Goal: Information Seeking & Learning: Learn about a topic

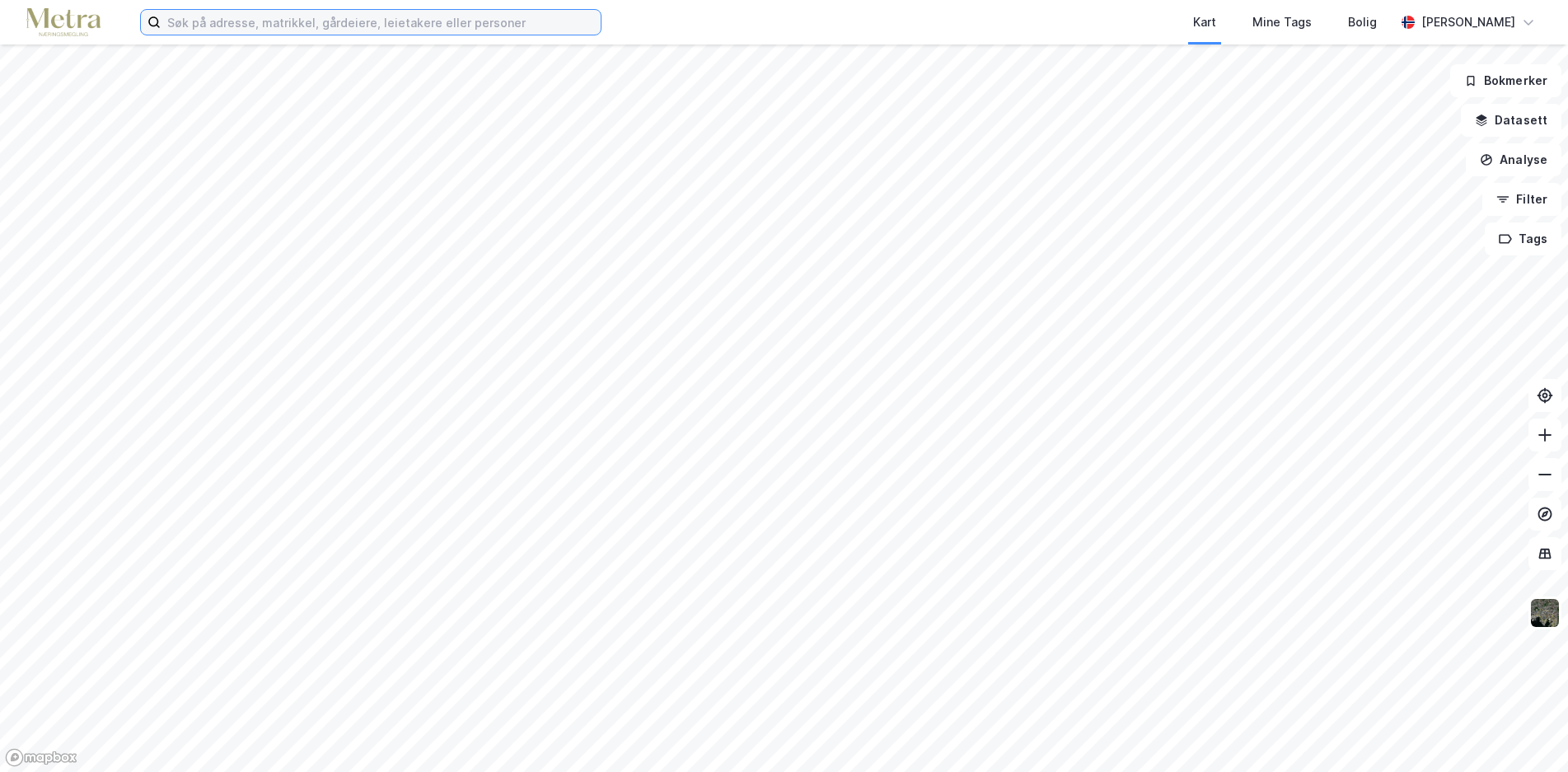
click at [219, 19] on input at bounding box center [380, 22] width 440 height 25
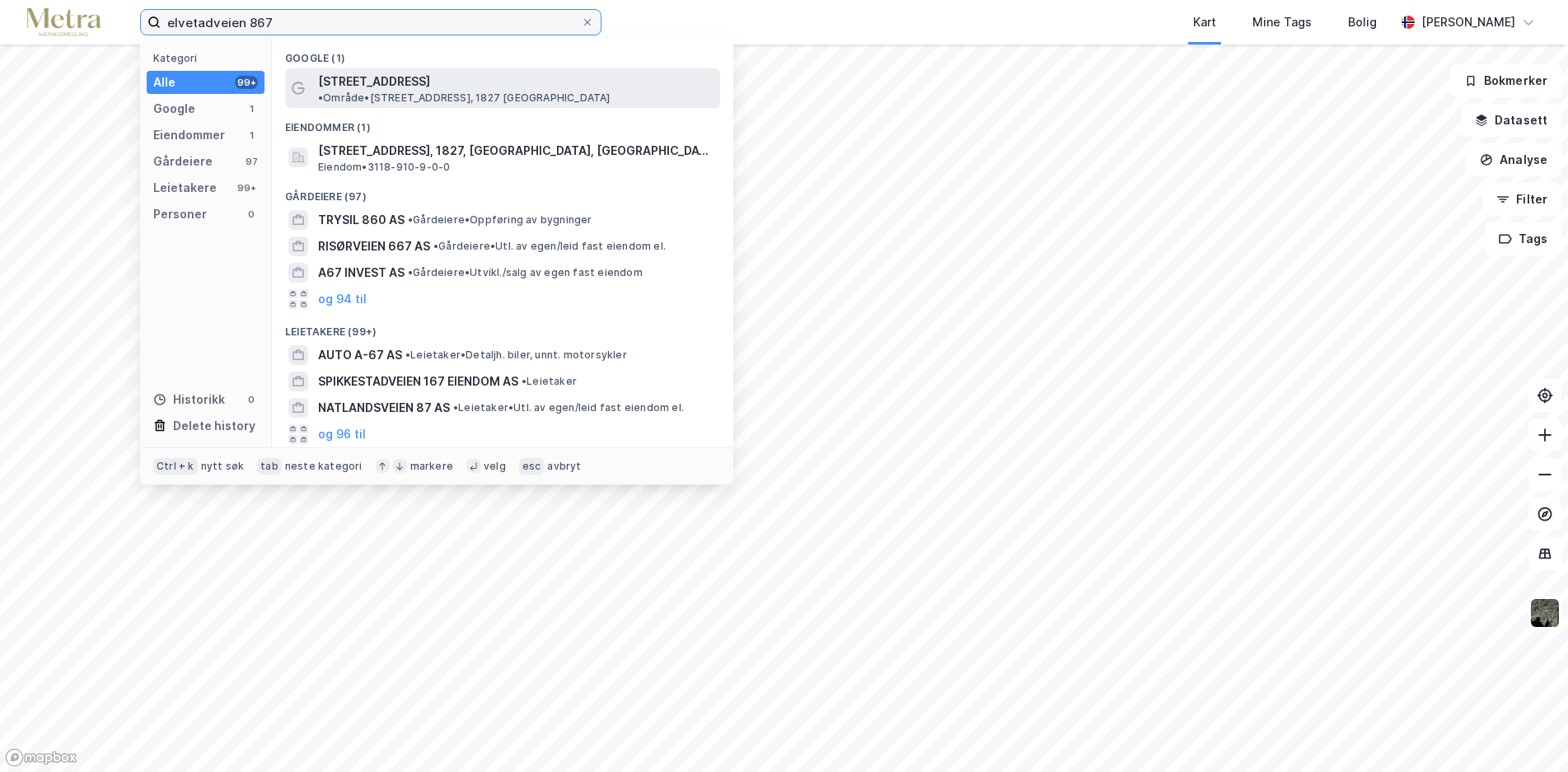
type input "elvetadveien 867"
click at [400, 88] on span "[STREET_ADDRESS]" at bounding box center [373, 81] width 112 height 19
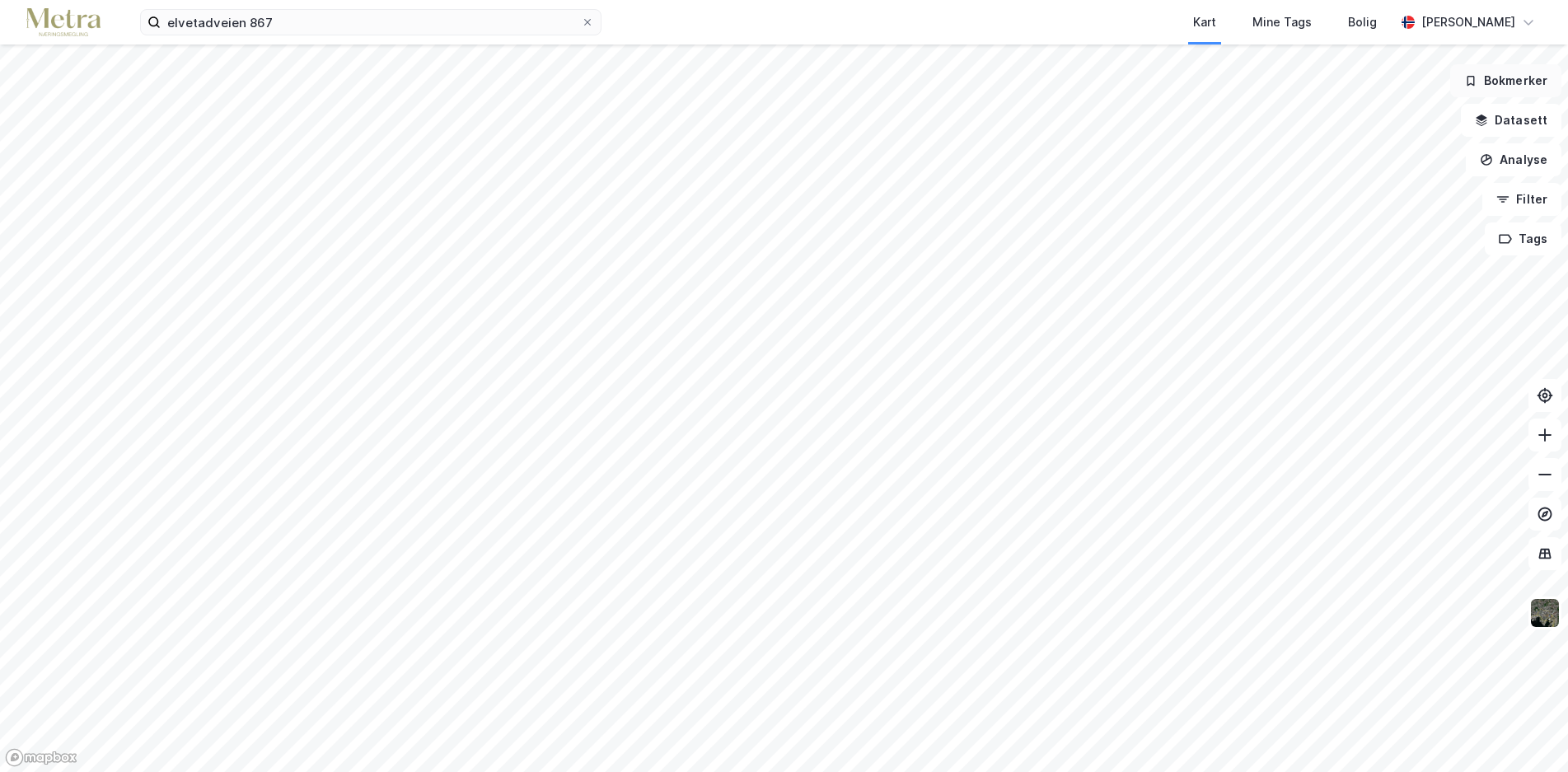
click at [1517, 78] on button "Bokmerker" at bounding box center [1505, 81] width 111 height 33
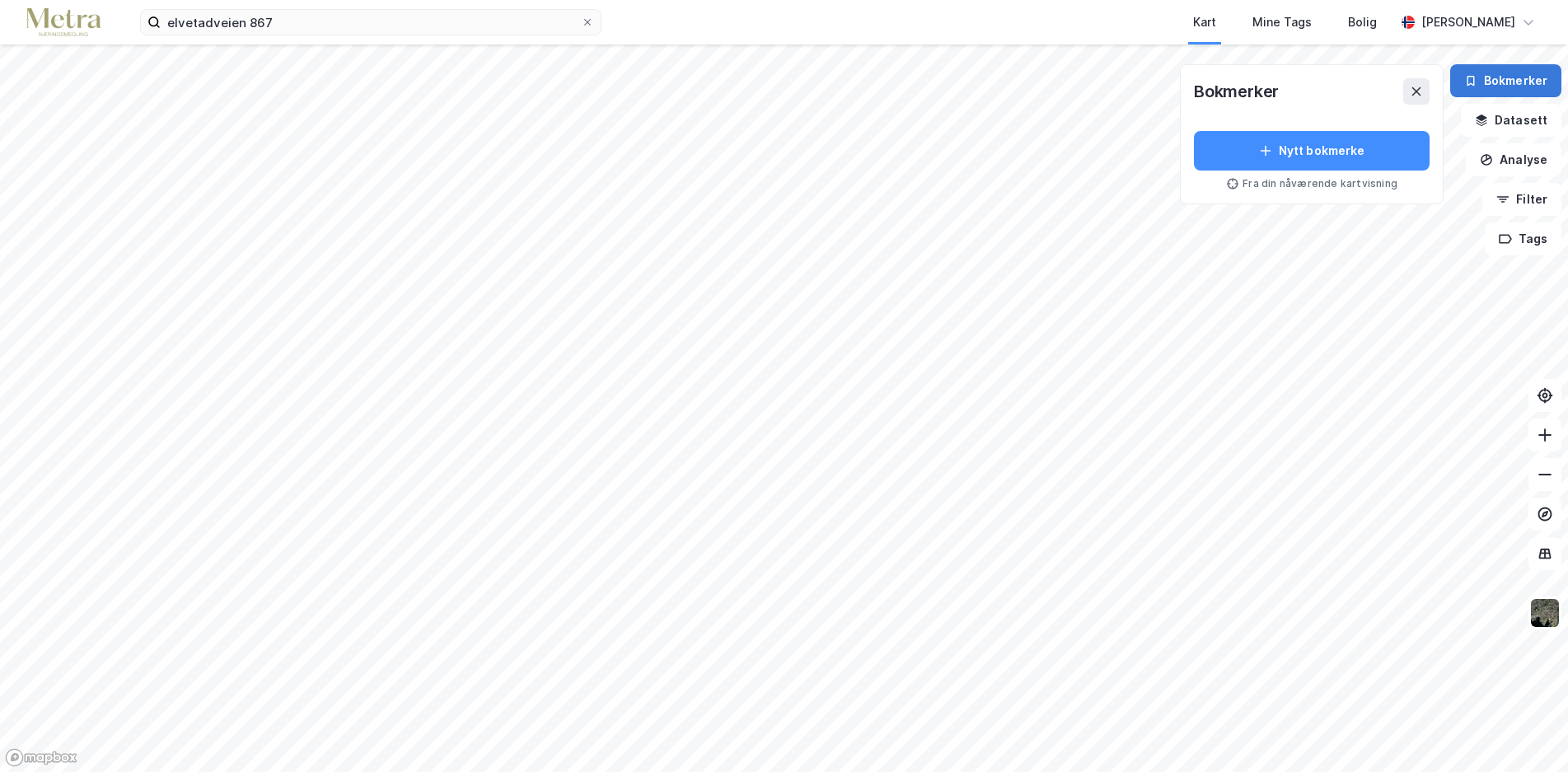
click at [1519, 78] on button "Bokmerker" at bounding box center [1505, 81] width 111 height 33
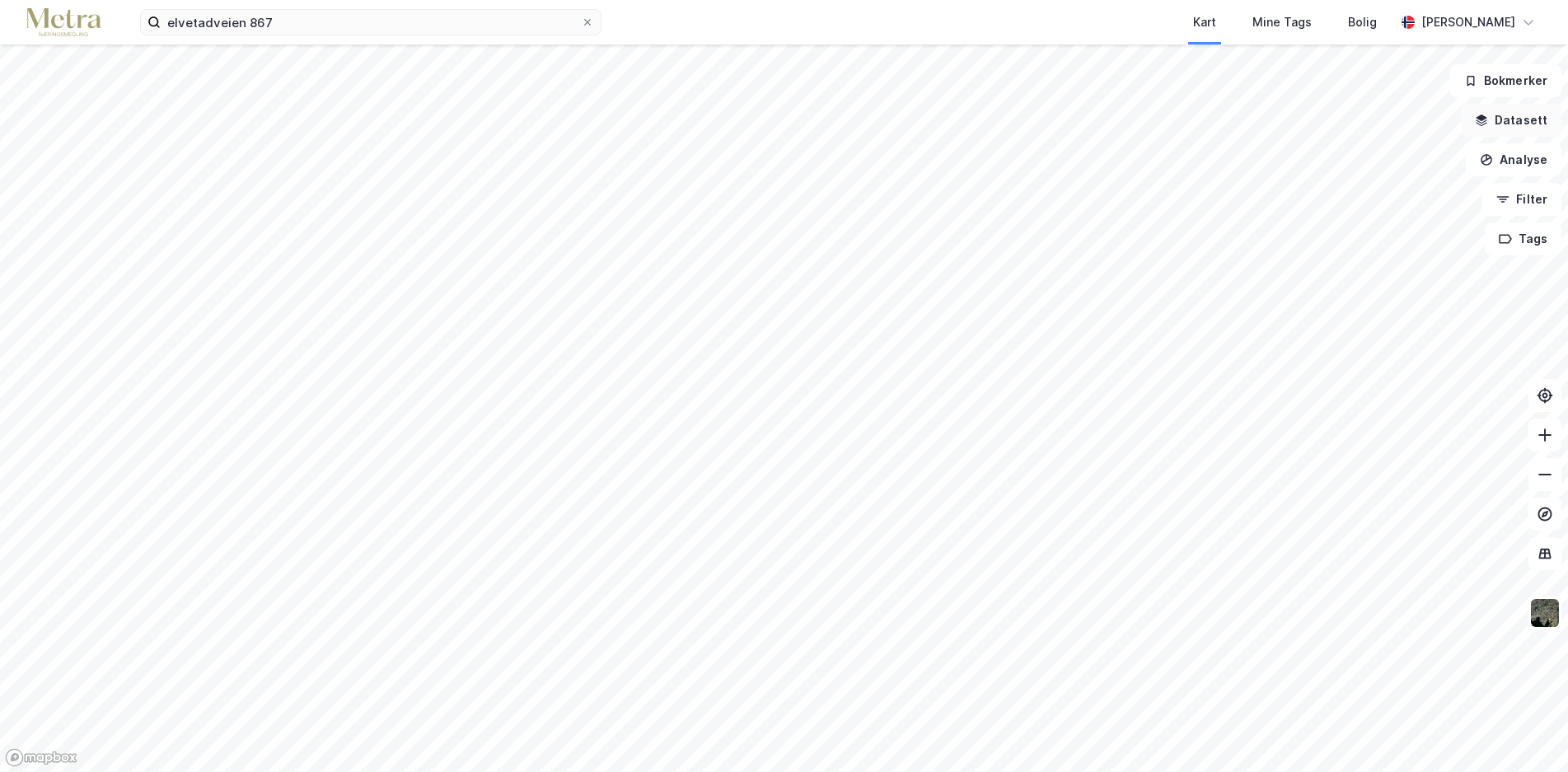
click at [1535, 116] on button "Datasett" at bounding box center [1511, 120] width 100 height 33
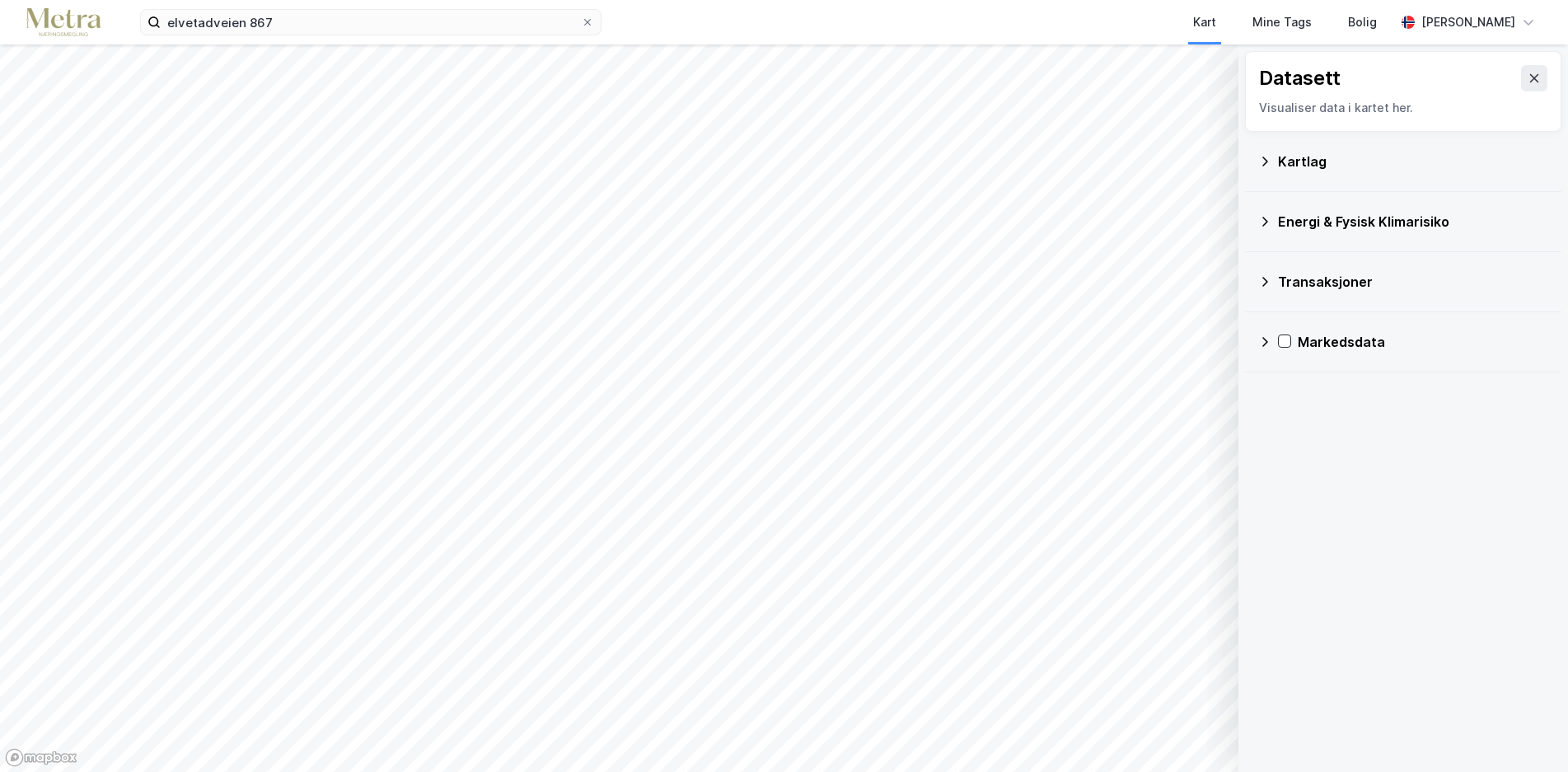
click at [1264, 161] on icon at bounding box center [1264, 161] width 13 height 13
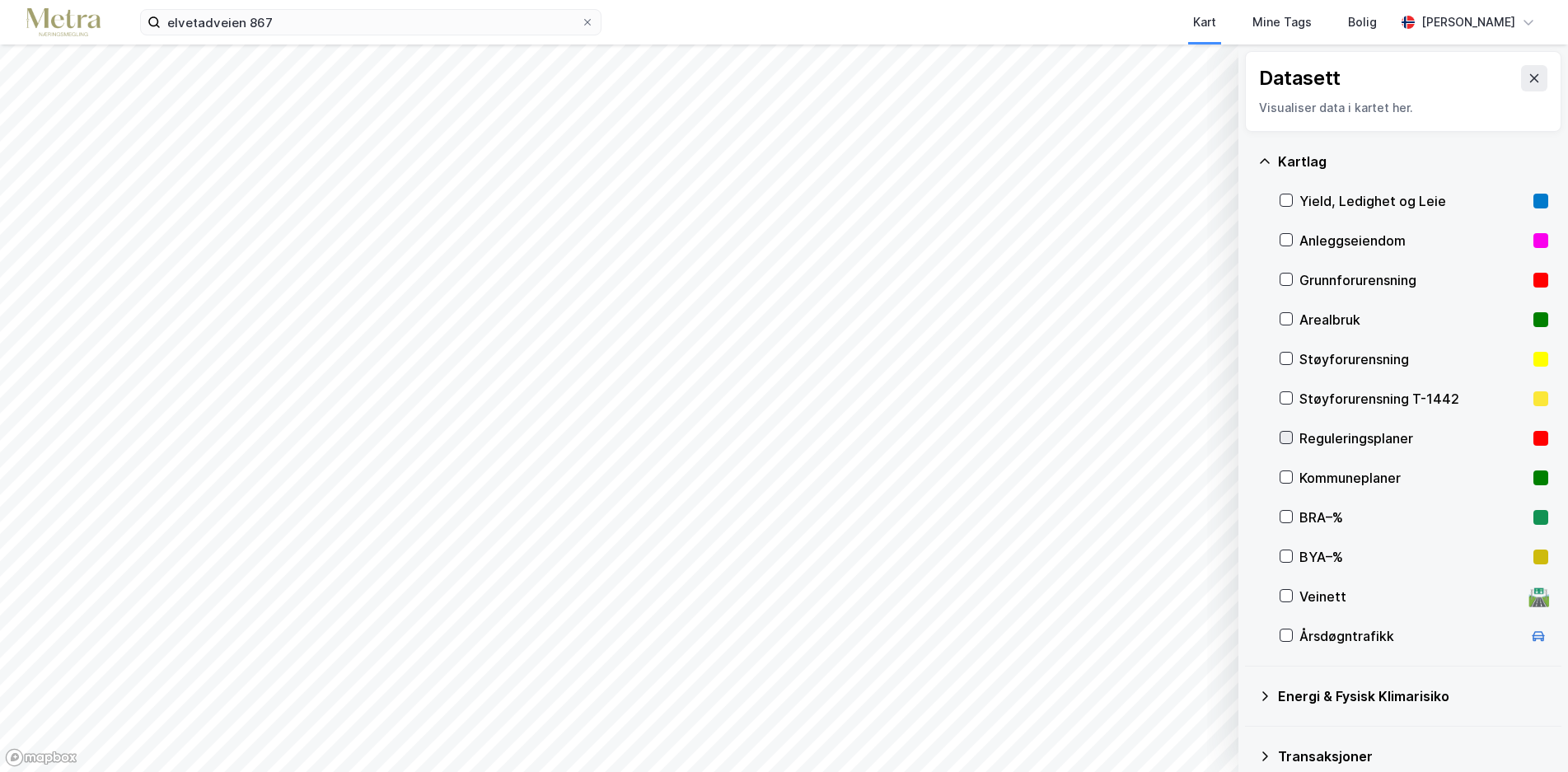
click at [1283, 441] on icon at bounding box center [1285, 437] width 11 height 11
click at [1156, 741] on button "Vis" at bounding box center [1154, 728] width 137 height 26
click at [1283, 480] on icon at bounding box center [1285, 476] width 11 height 11
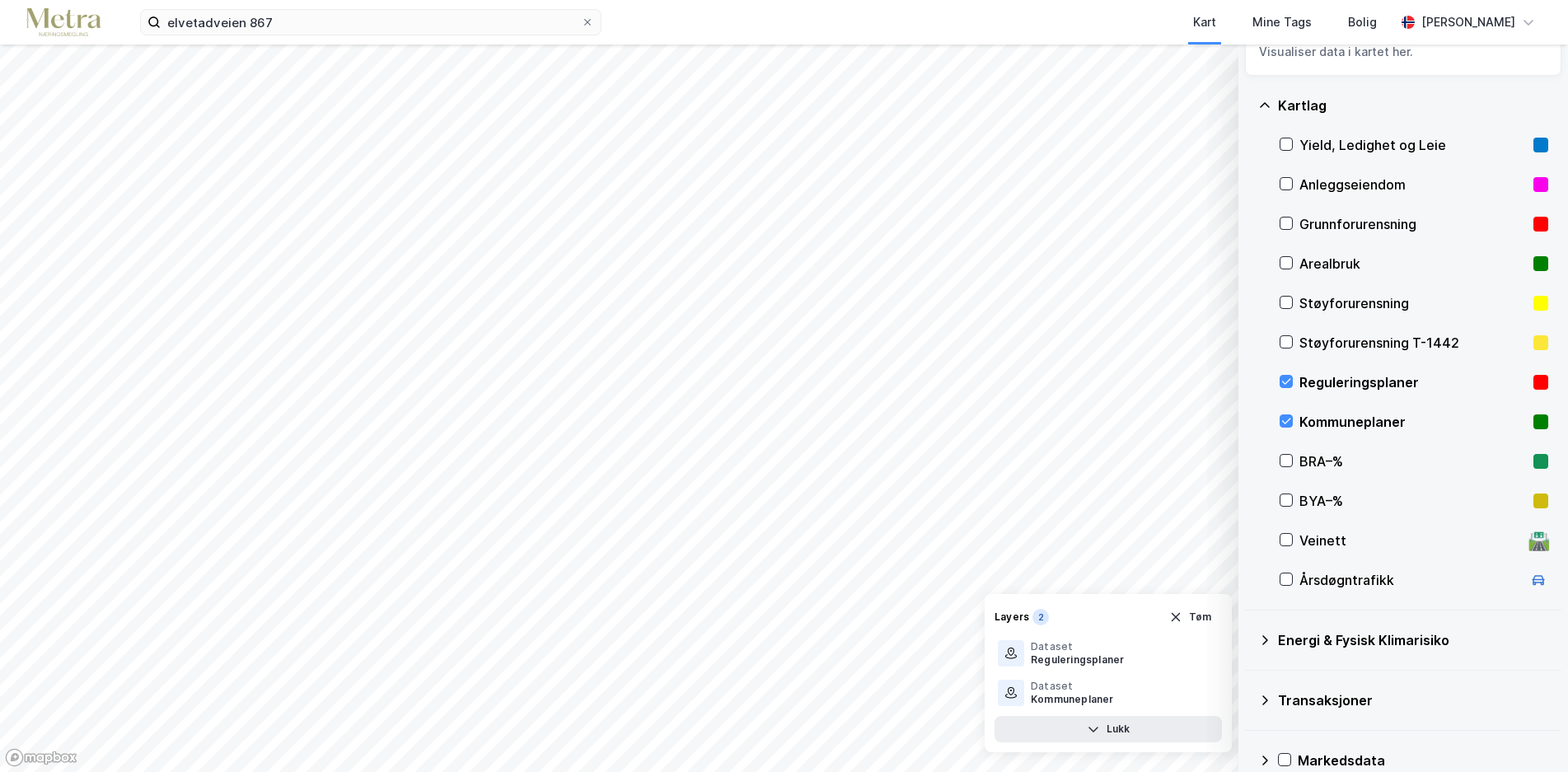
scroll to position [82, 0]
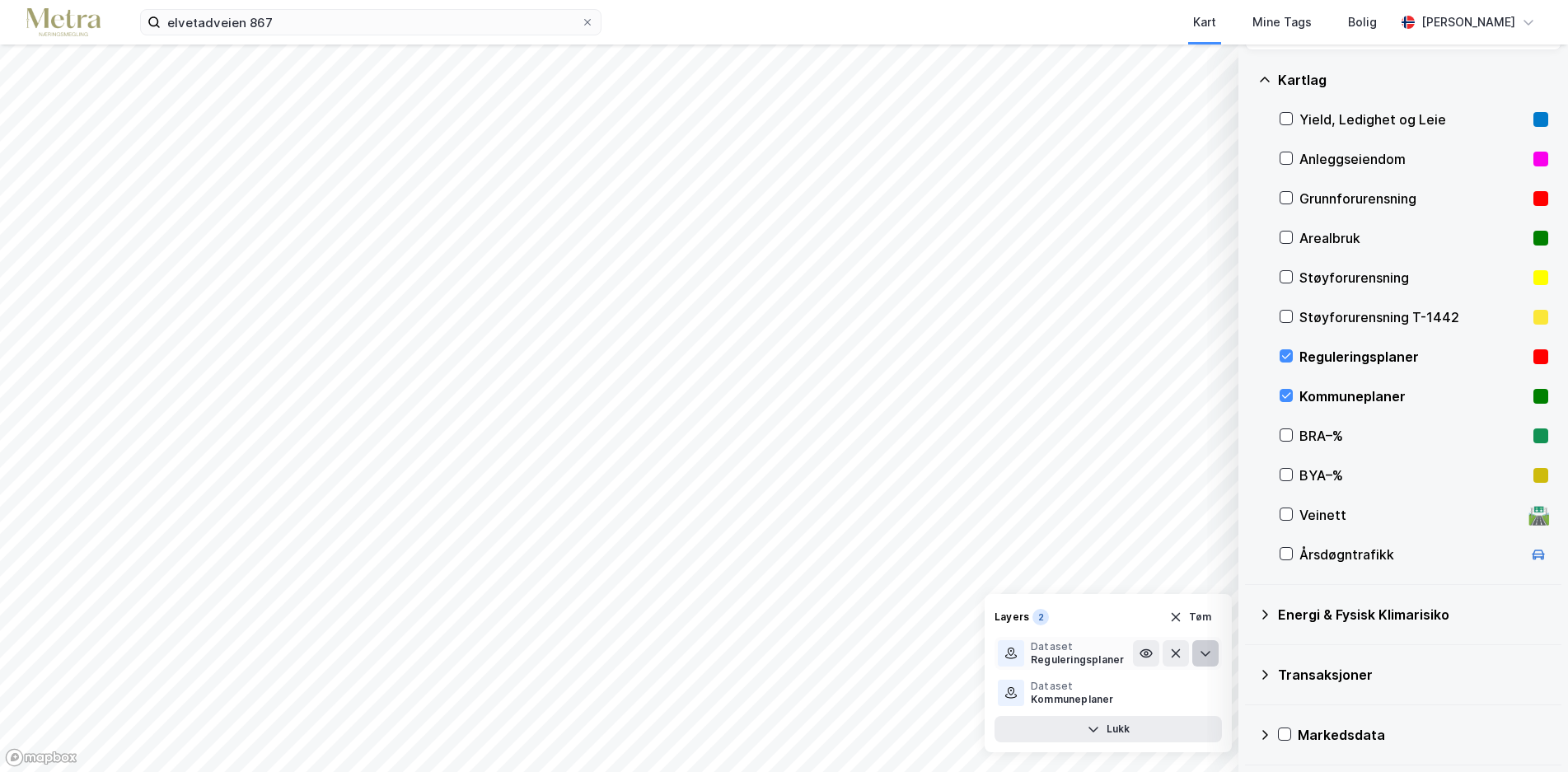
click at [1209, 651] on icon at bounding box center [1205, 653] width 13 height 13
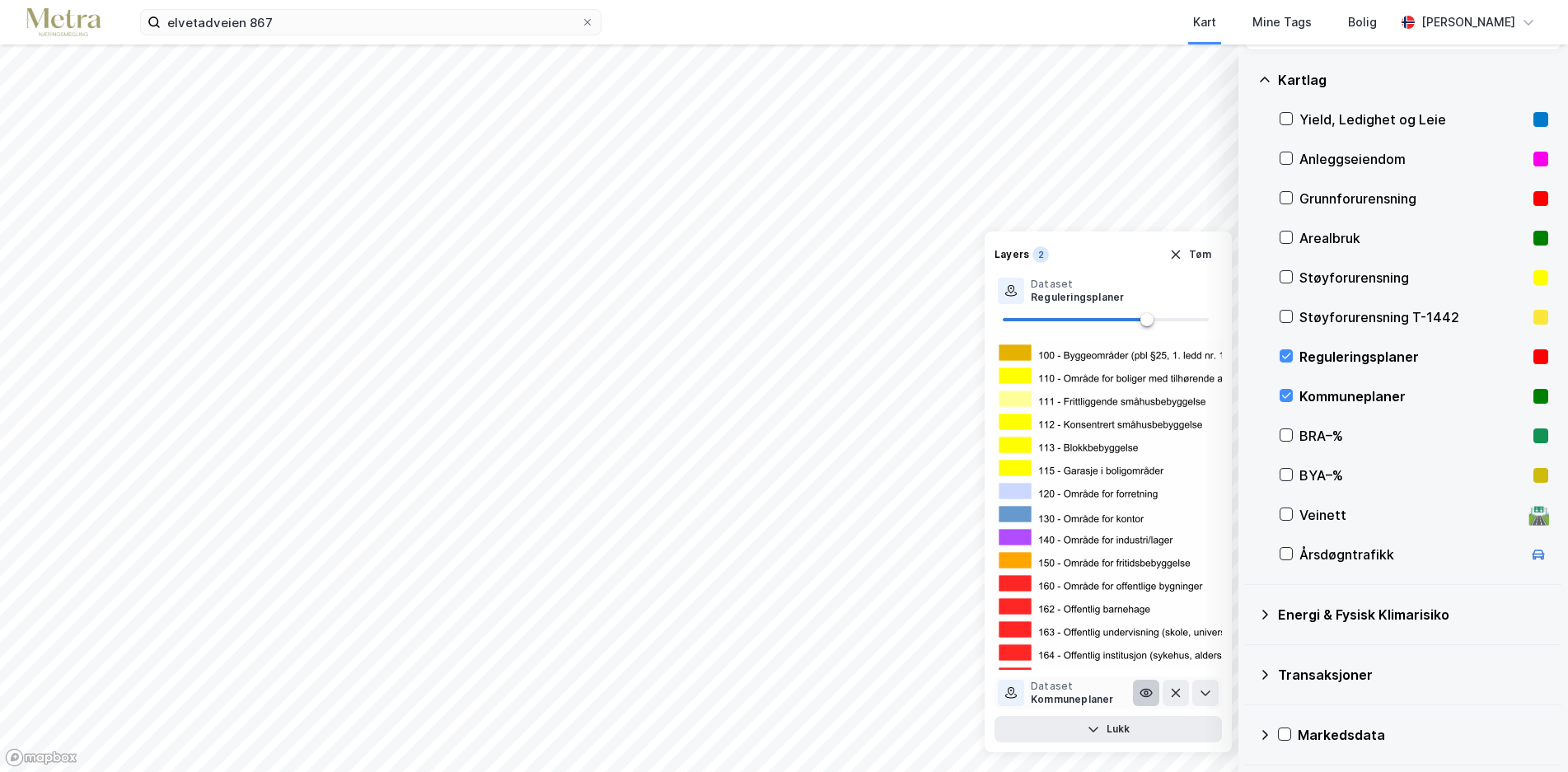
click at [1146, 690] on icon at bounding box center [1145, 692] width 13 height 13
click at [1145, 690] on icon at bounding box center [1145, 692] width 13 height 13
click at [1146, 288] on icon at bounding box center [1145, 291] width 13 height 13
click at [1202, 289] on icon at bounding box center [1205, 291] width 13 height 13
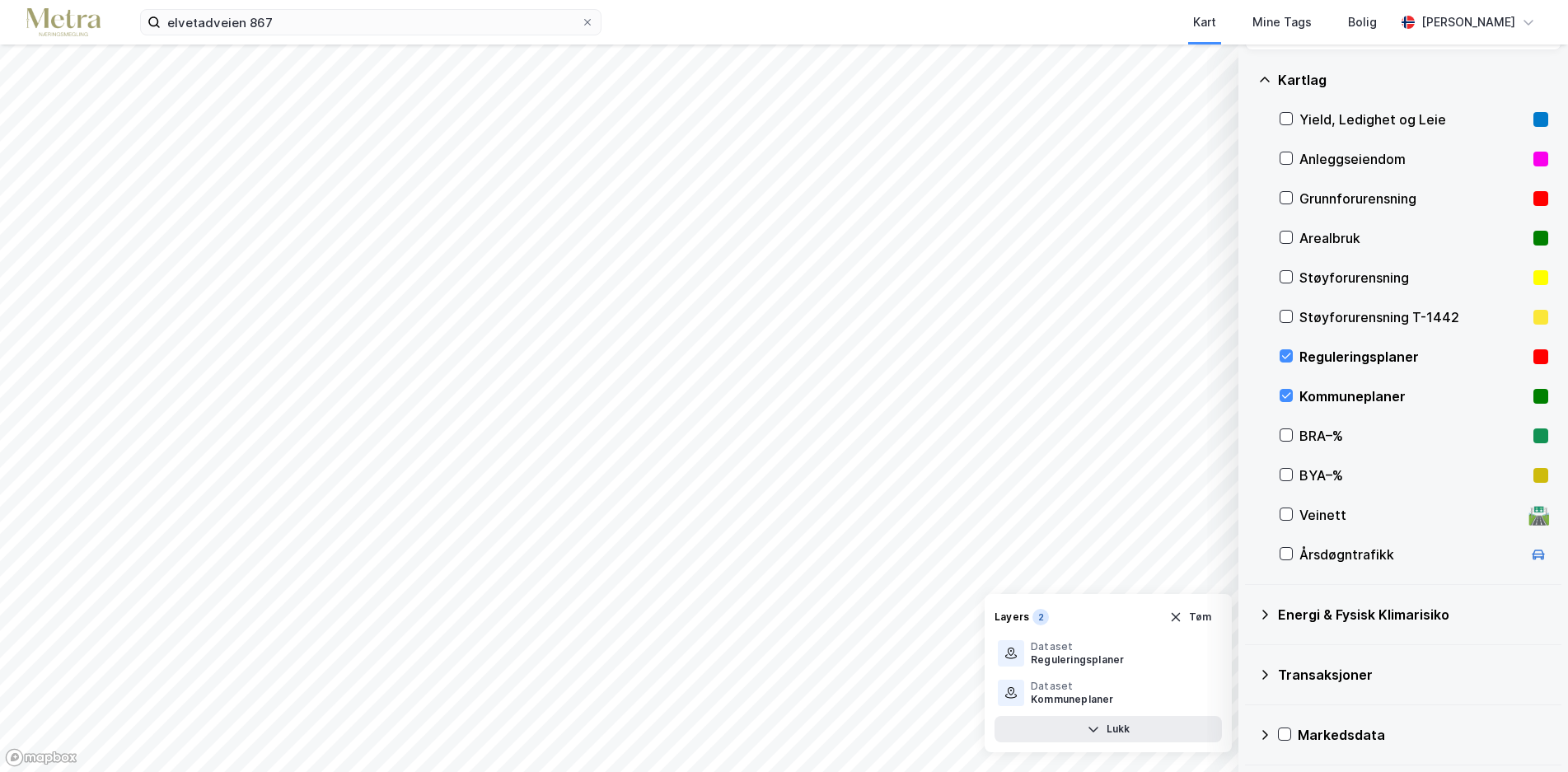
click at [1042, 617] on div "2" at bounding box center [1041, 617] width 17 height 17
click at [1037, 657] on div "Reguleringsplaner" at bounding box center [1077, 660] width 93 height 13
click at [1037, 656] on div "Reguleringsplaner" at bounding box center [1077, 660] width 93 height 13
click at [1039, 654] on div "Reguleringsplaner" at bounding box center [1077, 660] width 93 height 13
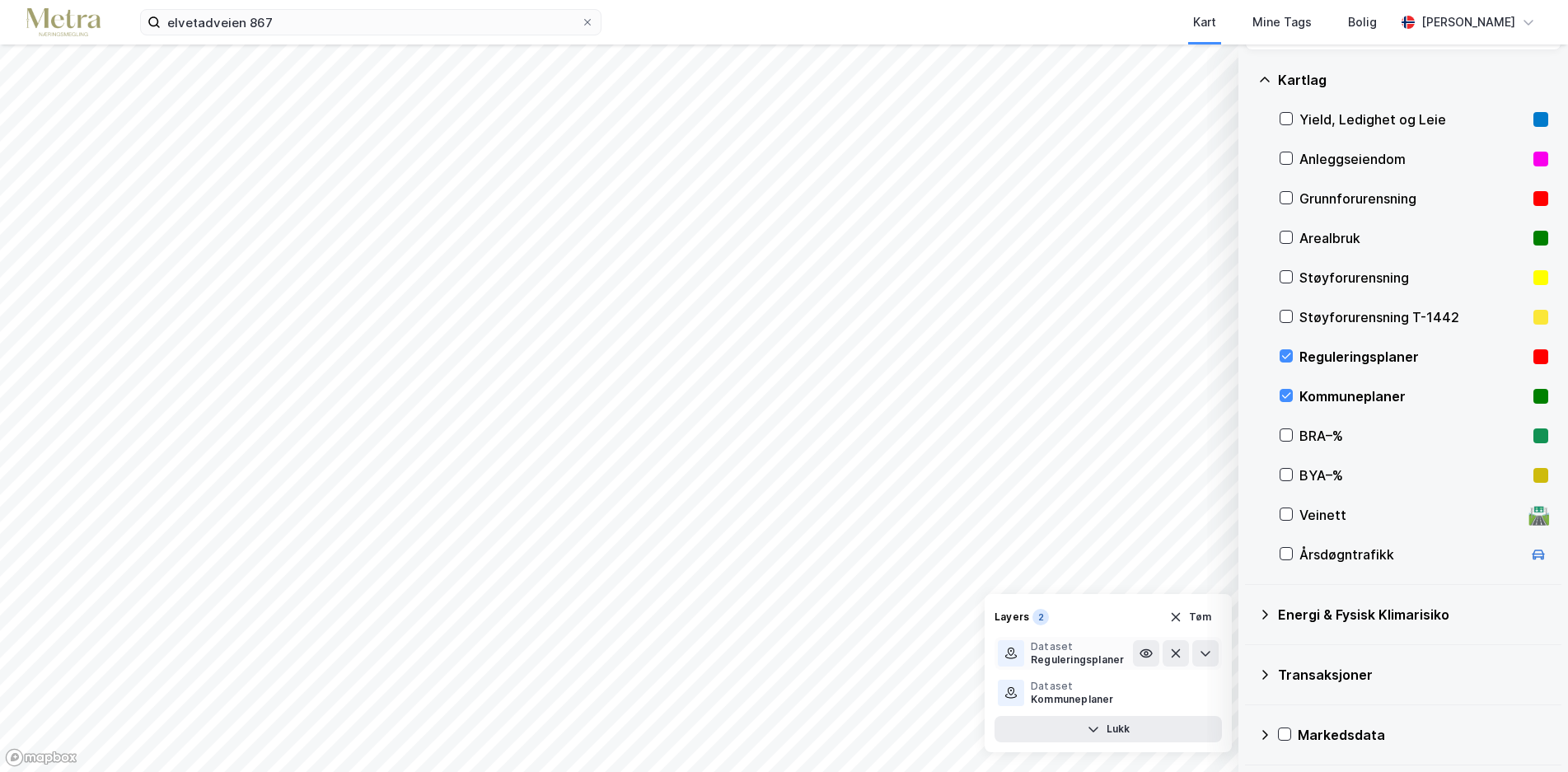
click at [1016, 653] on icon at bounding box center [1011, 653] width 13 height 13
click at [1205, 653] on icon at bounding box center [1205, 653] width 13 height 13
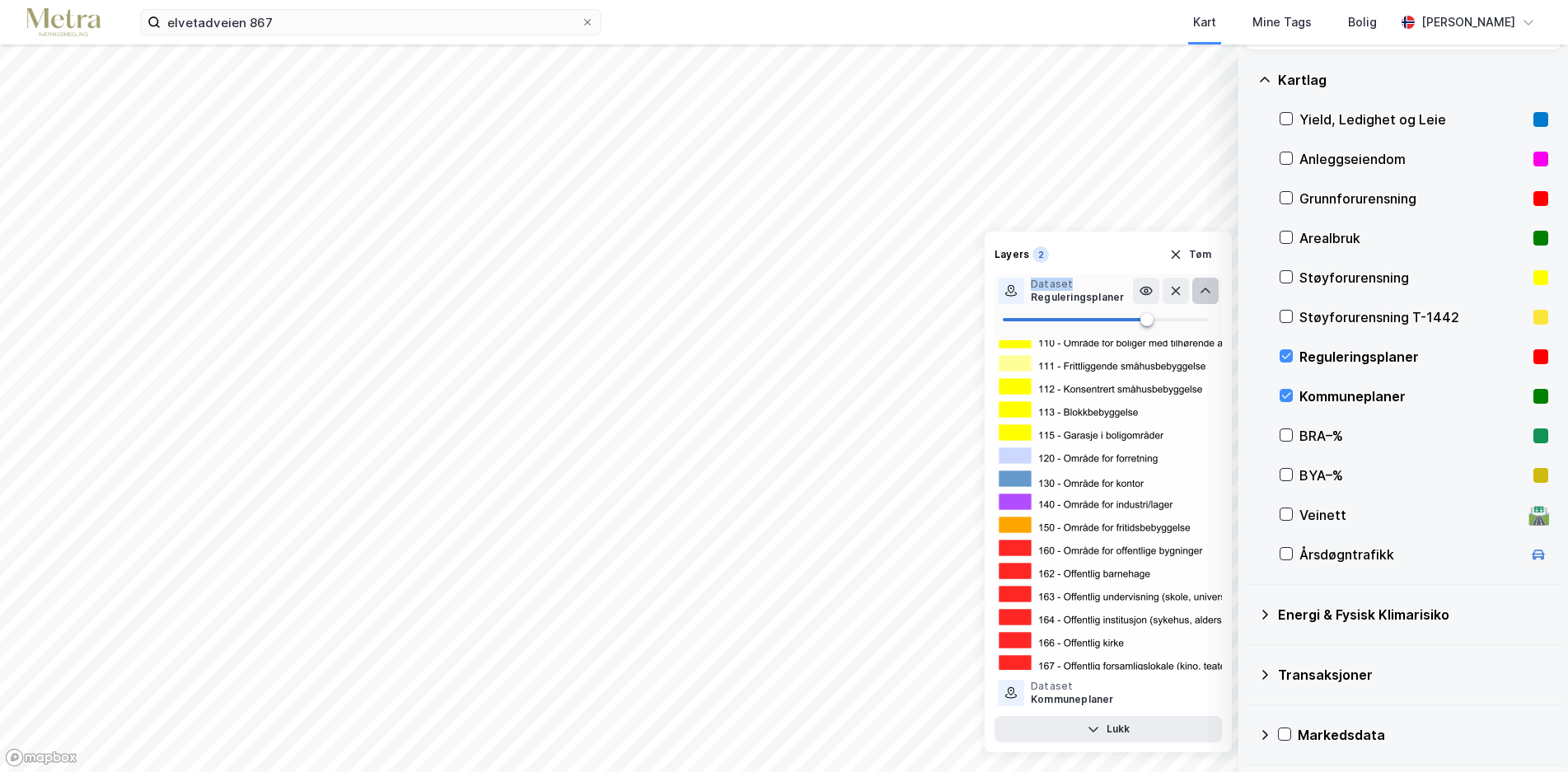
scroll to position [0, 0]
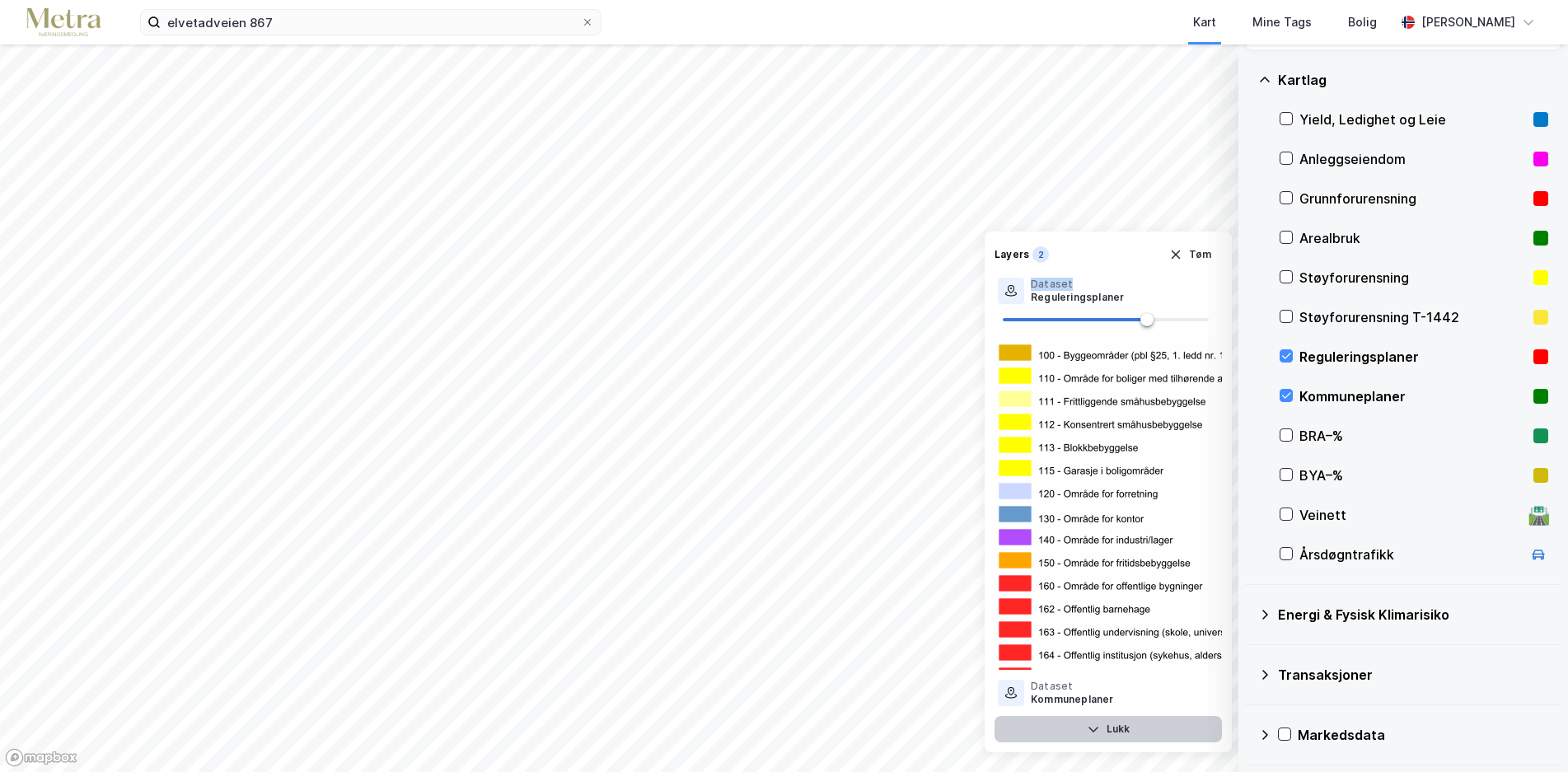
click at [1109, 721] on button "Lukk" at bounding box center [1107, 728] width 227 height 26
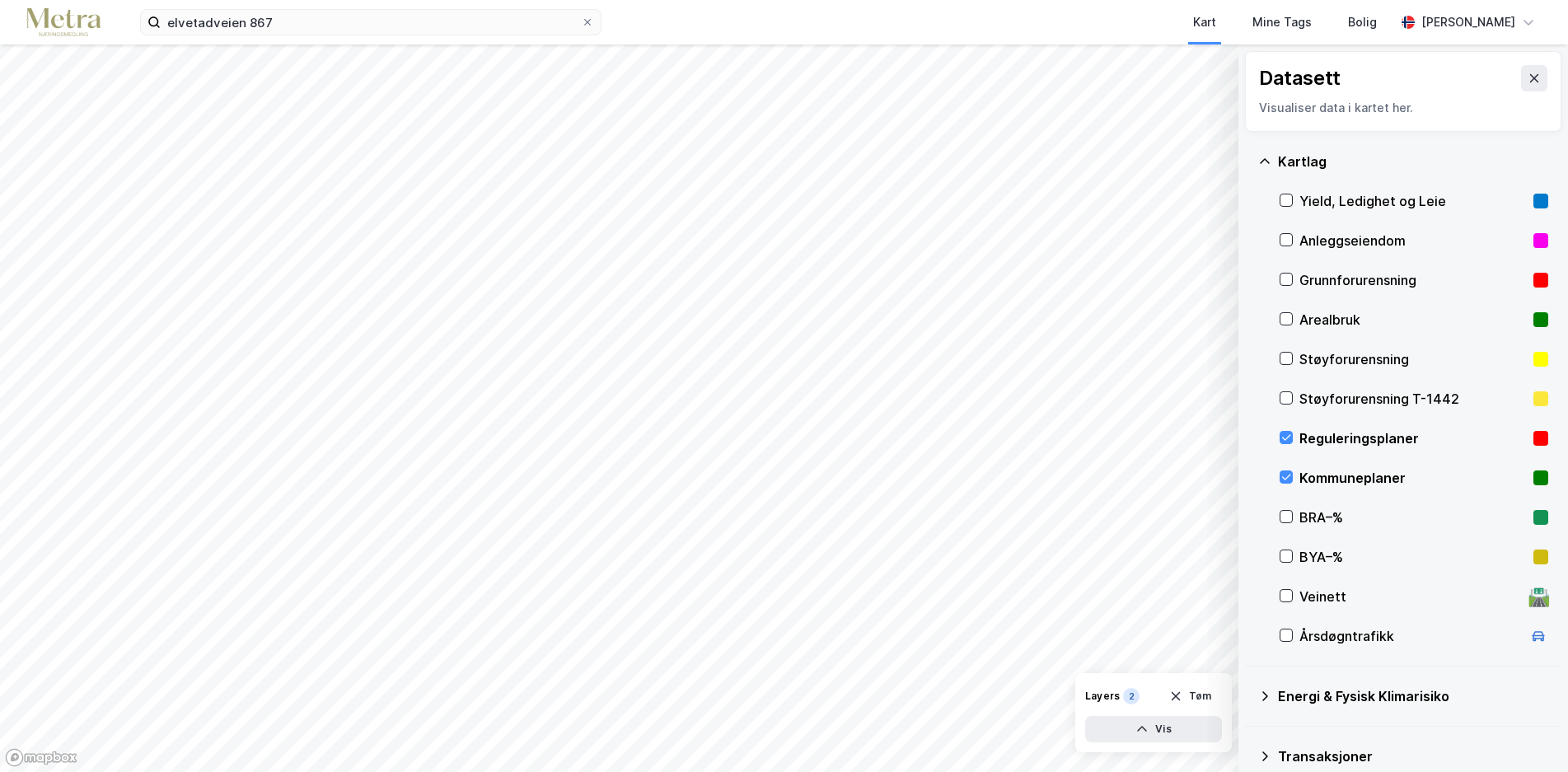
click at [1264, 162] on icon at bounding box center [1264, 161] width 13 height 13
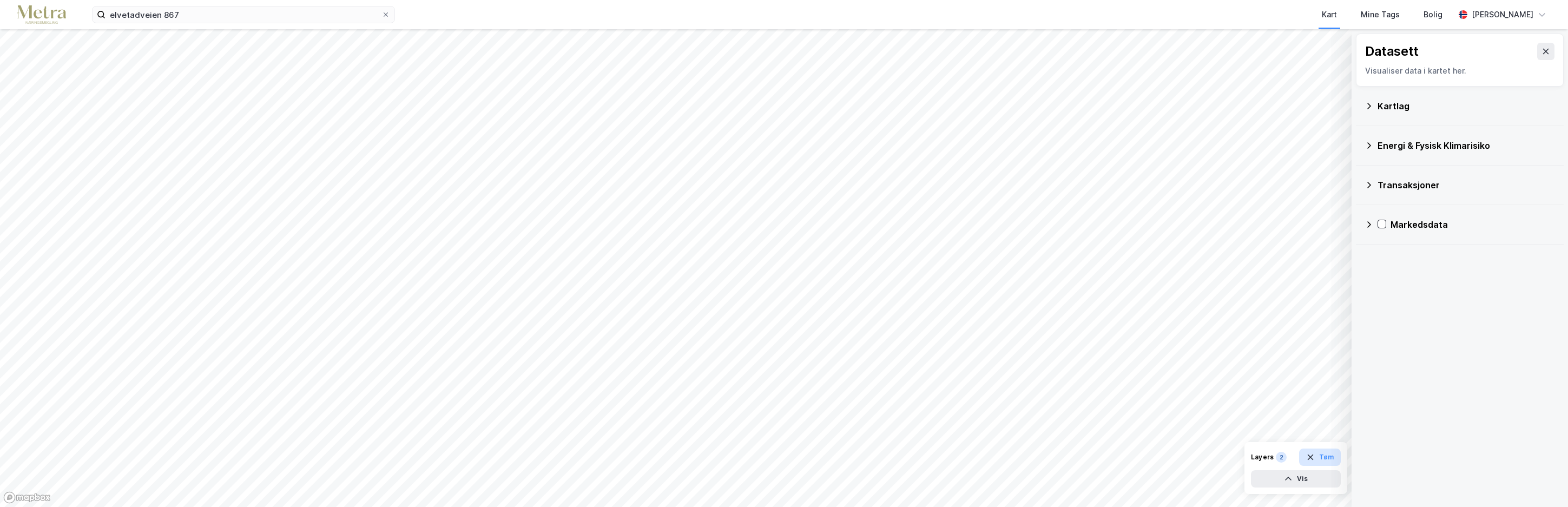
click at [1029, 455] on button "Tøm" at bounding box center [1320, 457] width 41 height 17
click at [1029, 15] on div "Mine Tags" at bounding box center [1381, 14] width 39 height 13
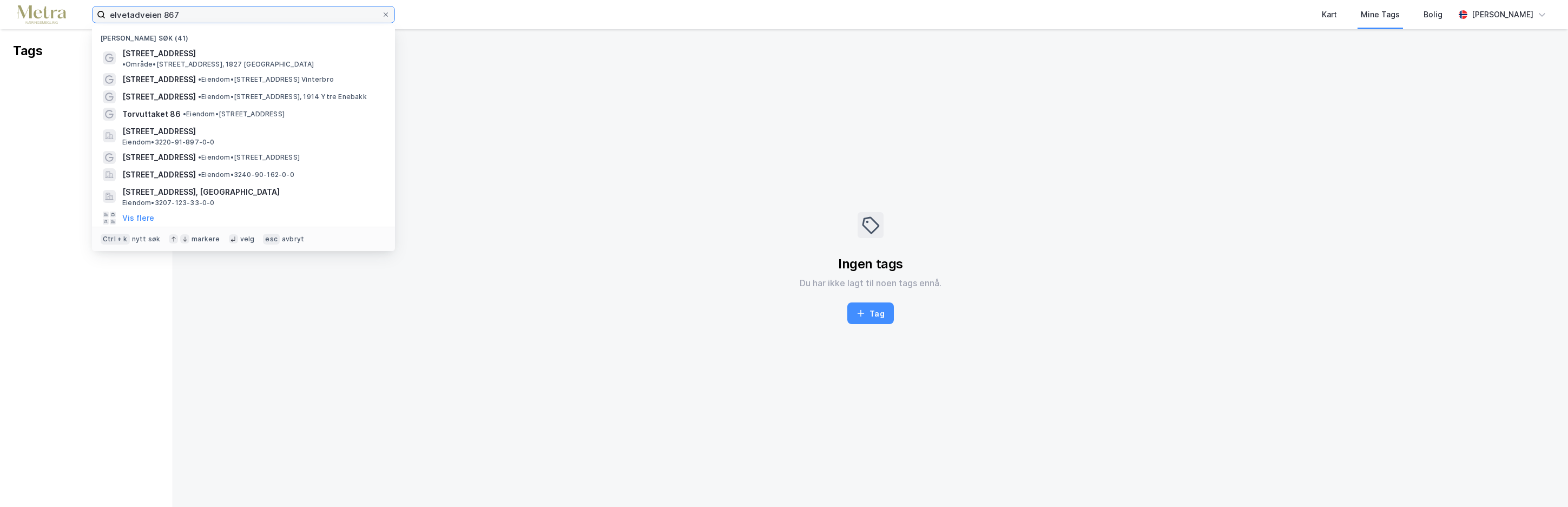
click at [183, 18] on input "elvetadveien 867" at bounding box center [243, 15] width 276 height 16
click at [178, 55] on span "[STREET_ADDRESS]" at bounding box center [159, 53] width 74 height 13
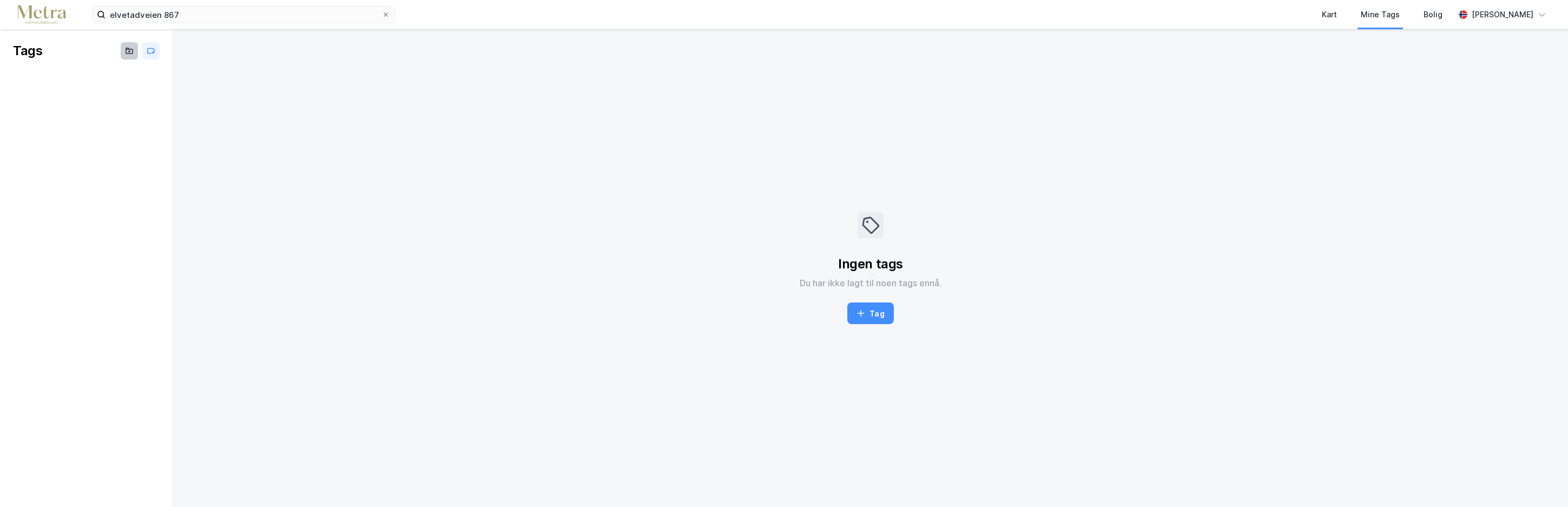
click at [129, 51] on icon at bounding box center [129, 51] width 9 height 9
click at [147, 50] on icon at bounding box center [151, 51] width 9 height 9
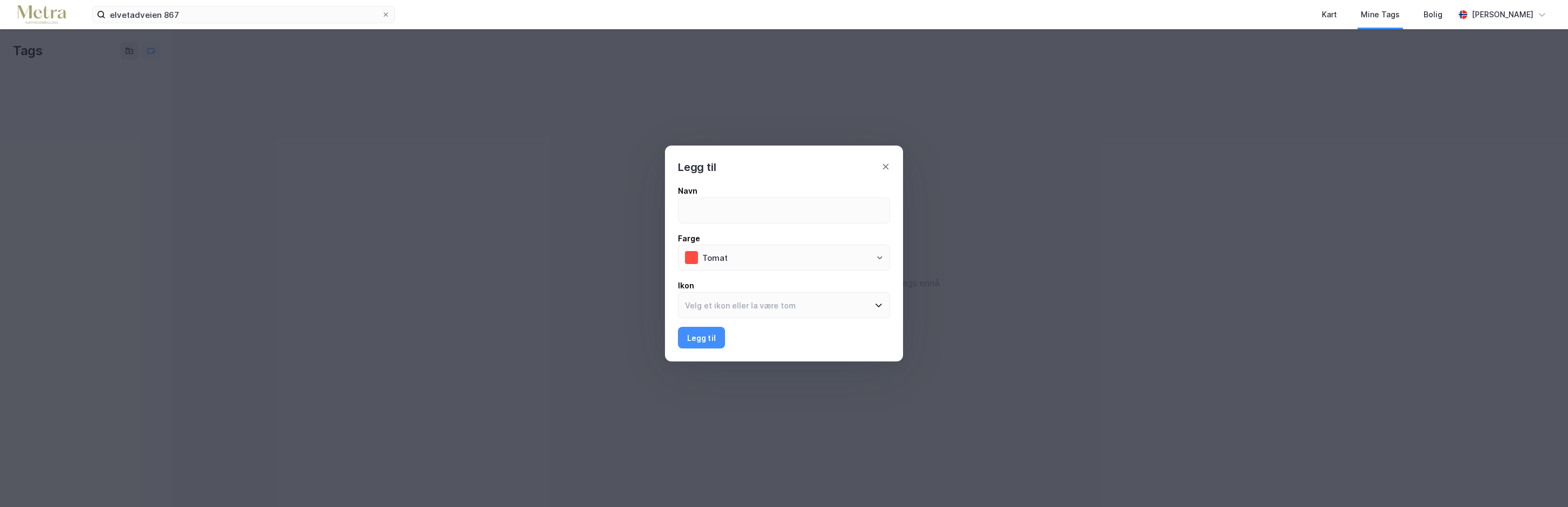
click at [881, 166] on div "Legg til" at bounding box center [783, 161] width 238 height 30
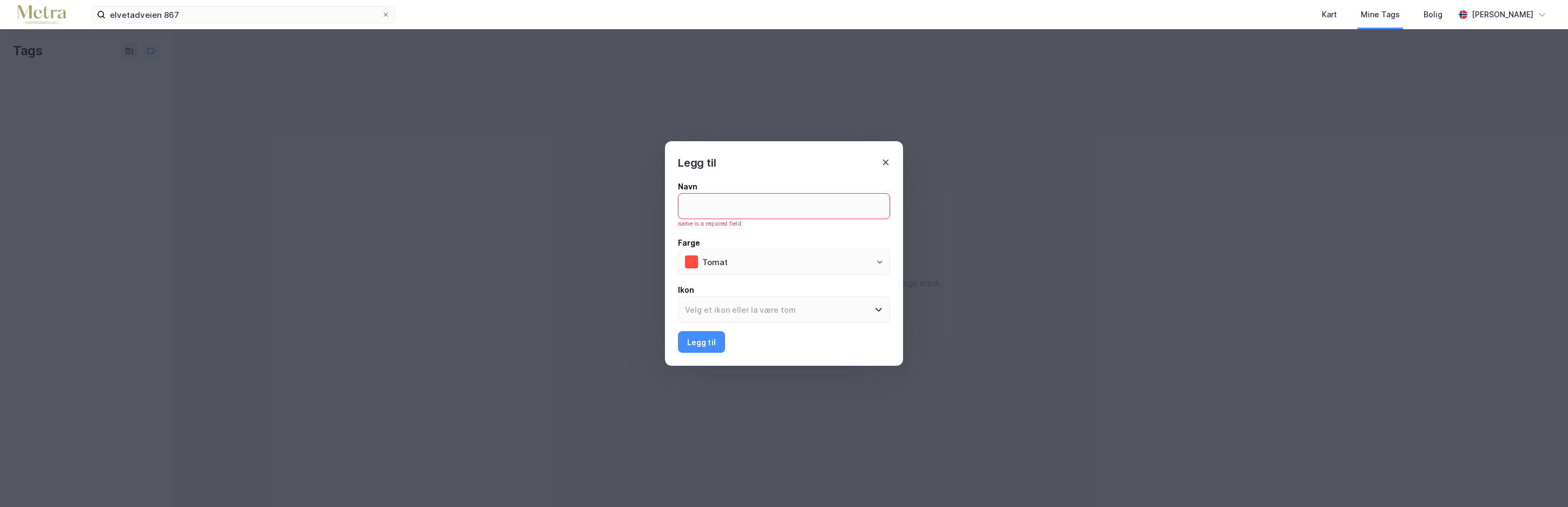
click at [888, 161] on icon at bounding box center [886, 163] width 9 height 9
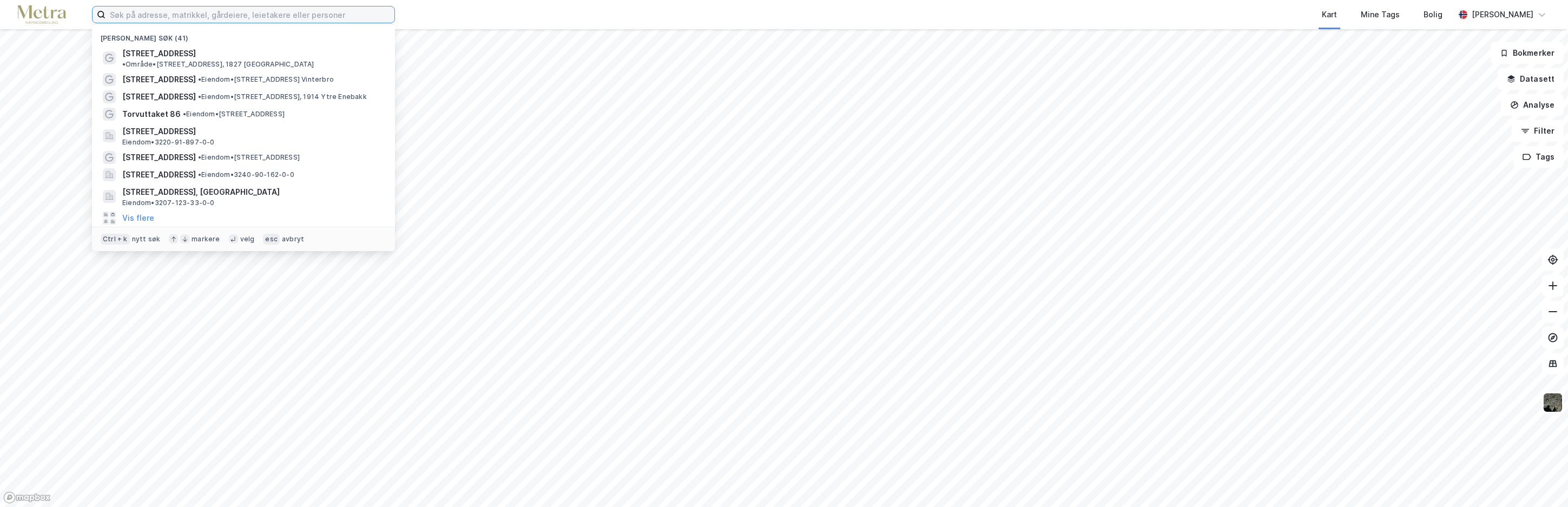
click at [274, 12] on input at bounding box center [250, 15] width 289 height 16
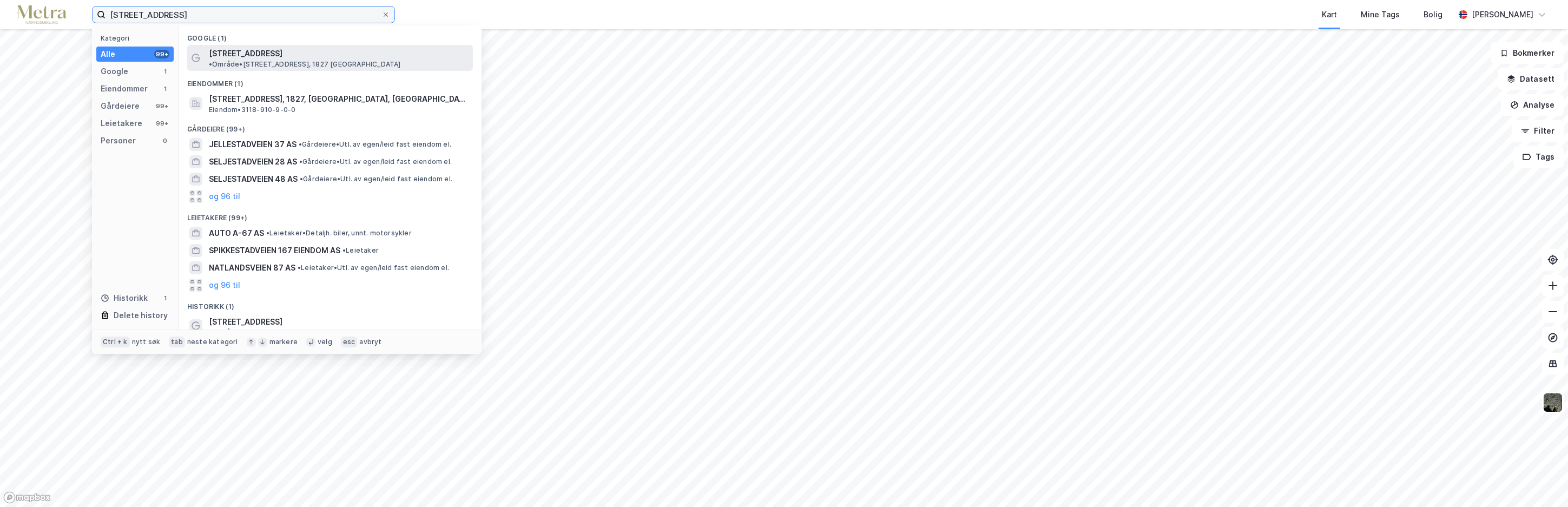
type input "[STREET_ADDRESS]"
click at [318, 60] on span "• Område • [STREET_ADDRESS], 1827 [GEOGRAPHIC_DATA]" at bounding box center [305, 65] width 192 height 9
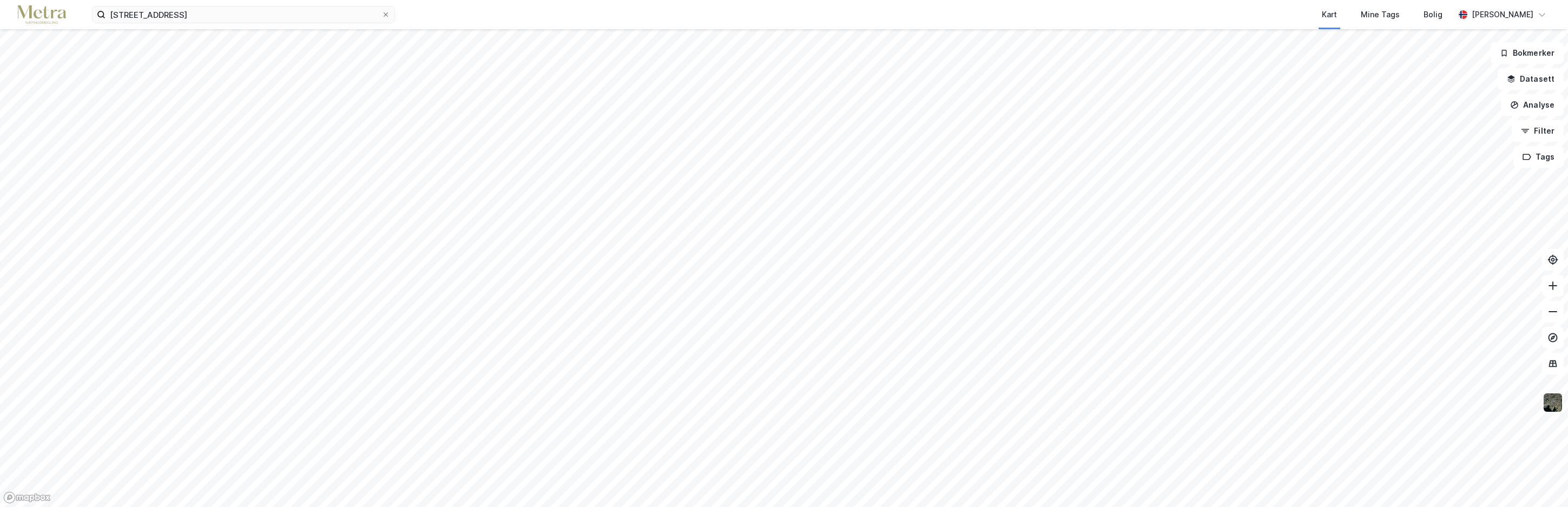
click at [1555, 400] on img at bounding box center [1553, 402] width 21 height 21
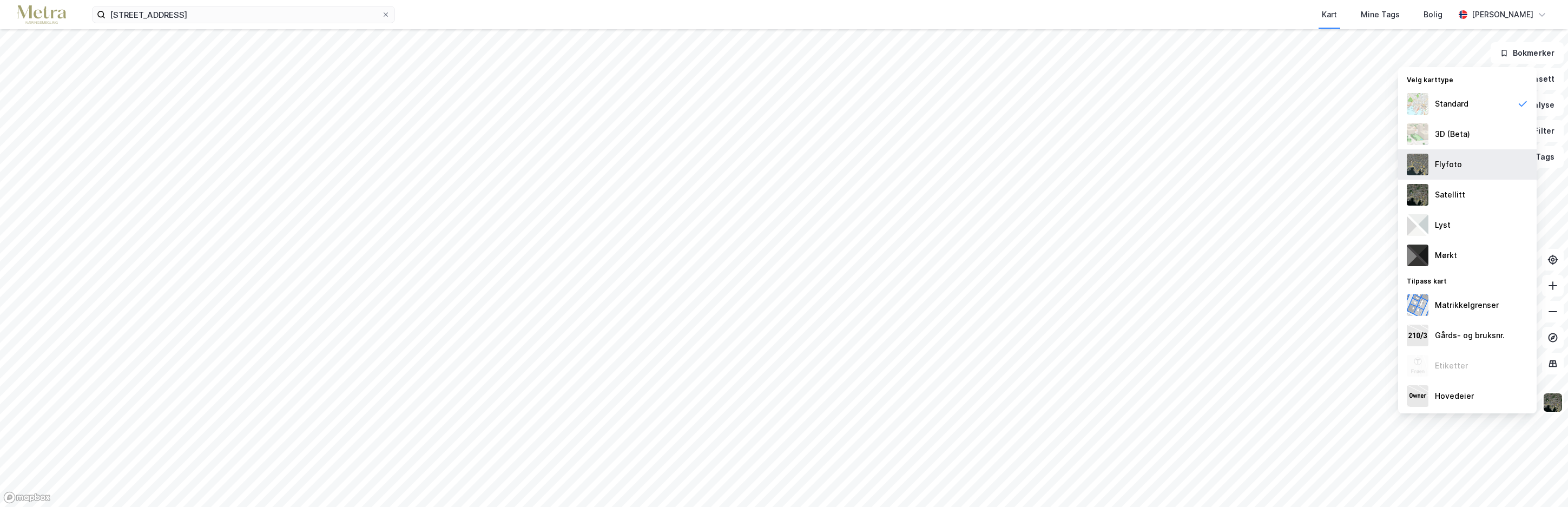
click at [1424, 163] on img at bounding box center [1418, 164] width 22 height 22
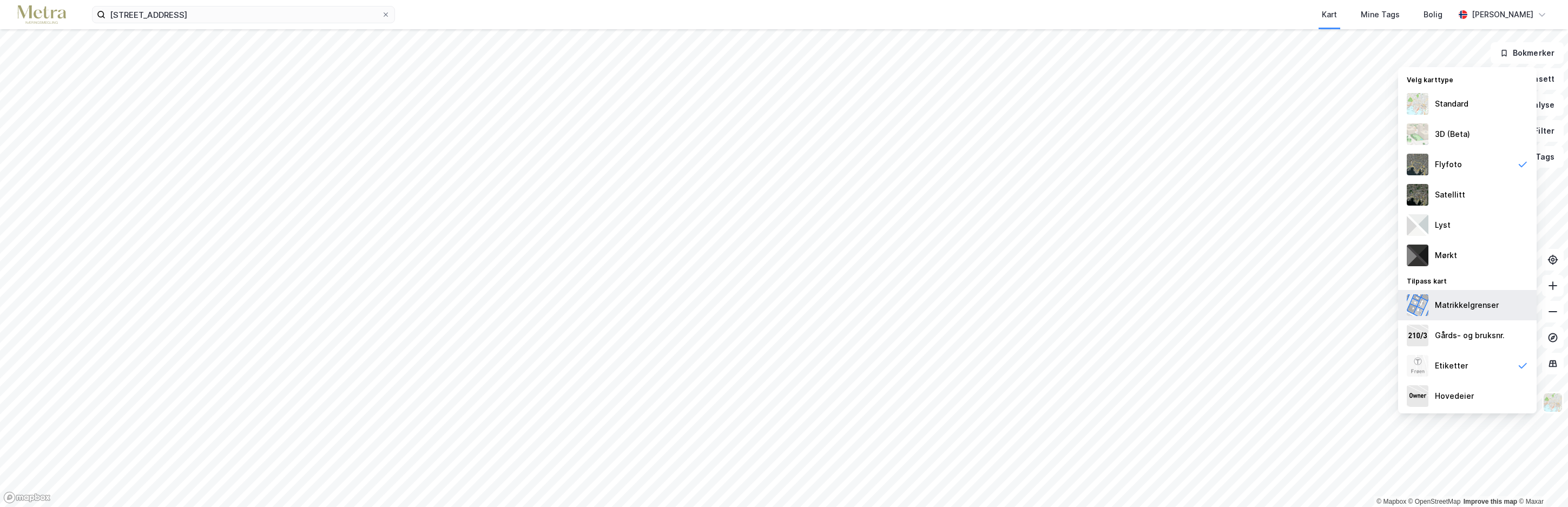
click at [1420, 306] on img at bounding box center [1418, 306] width 22 height 22
click at [1425, 225] on img at bounding box center [1418, 225] width 22 height 22
click at [1418, 268] on div "Mørkt" at bounding box center [1468, 256] width 139 height 30
click at [1418, 198] on img at bounding box center [1418, 195] width 22 height 22
click at [1420, 163] on img at bounding box center [1418, 164] width 22 height 22
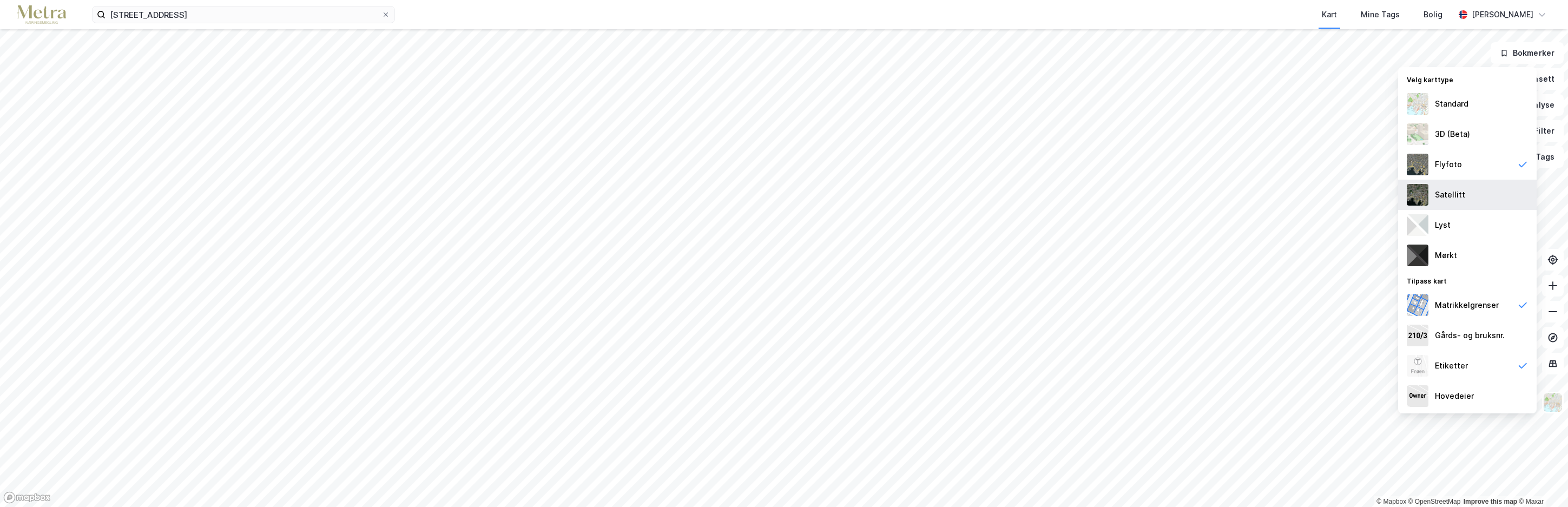
click at [1419, 194] on img at bounding box center [1418, 195] width 22 height 22
click at [1424, 128] on img at bounding box center [1418, 135] width 22 height 22
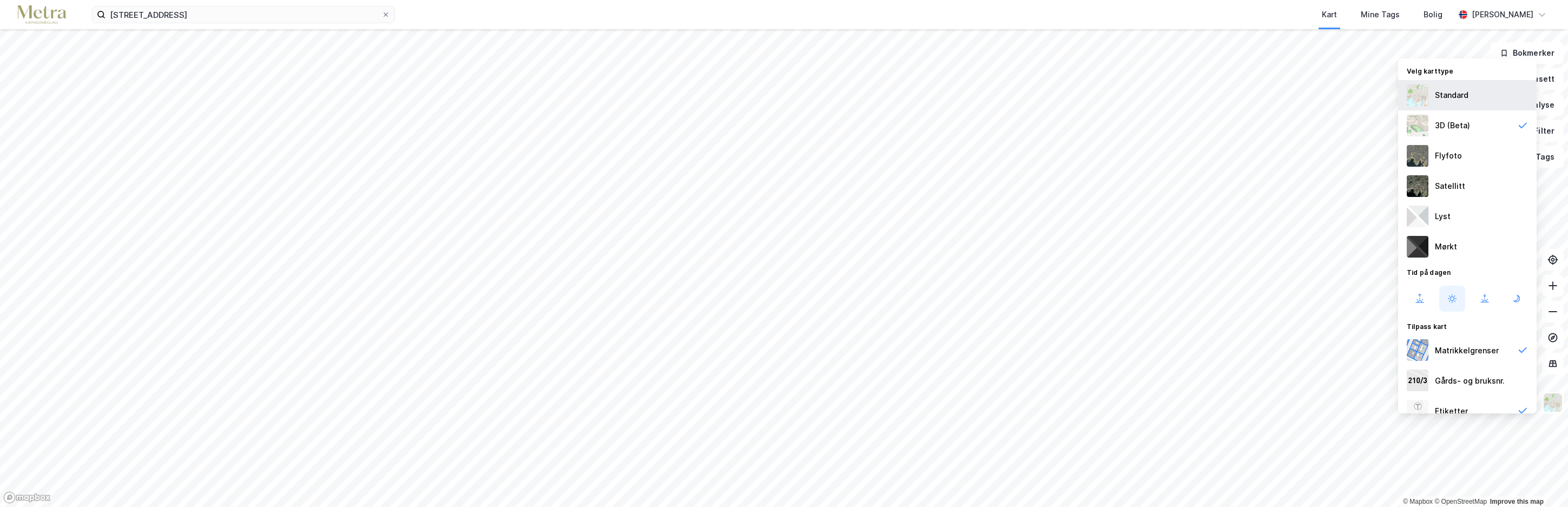
click at [1417, 94] on img at bounding box center [1418, 96] width 22 height 22
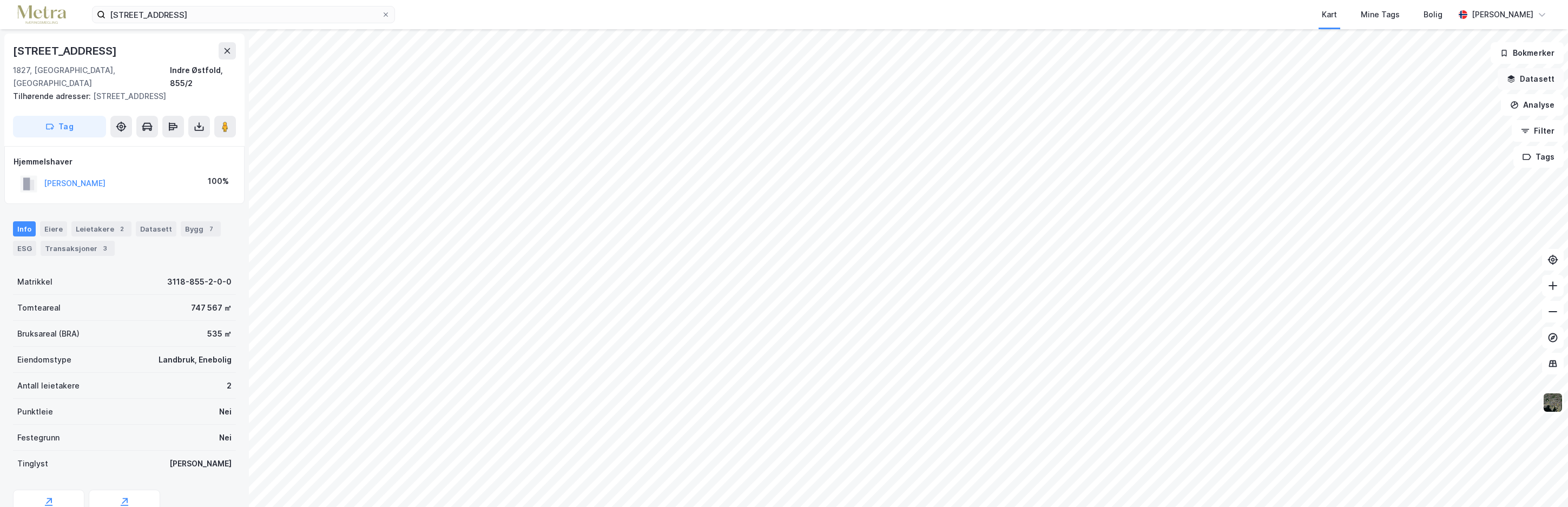
click at [1533, 76] on button "Datasett" at bounding box center [1530, 79] width 66 height 22
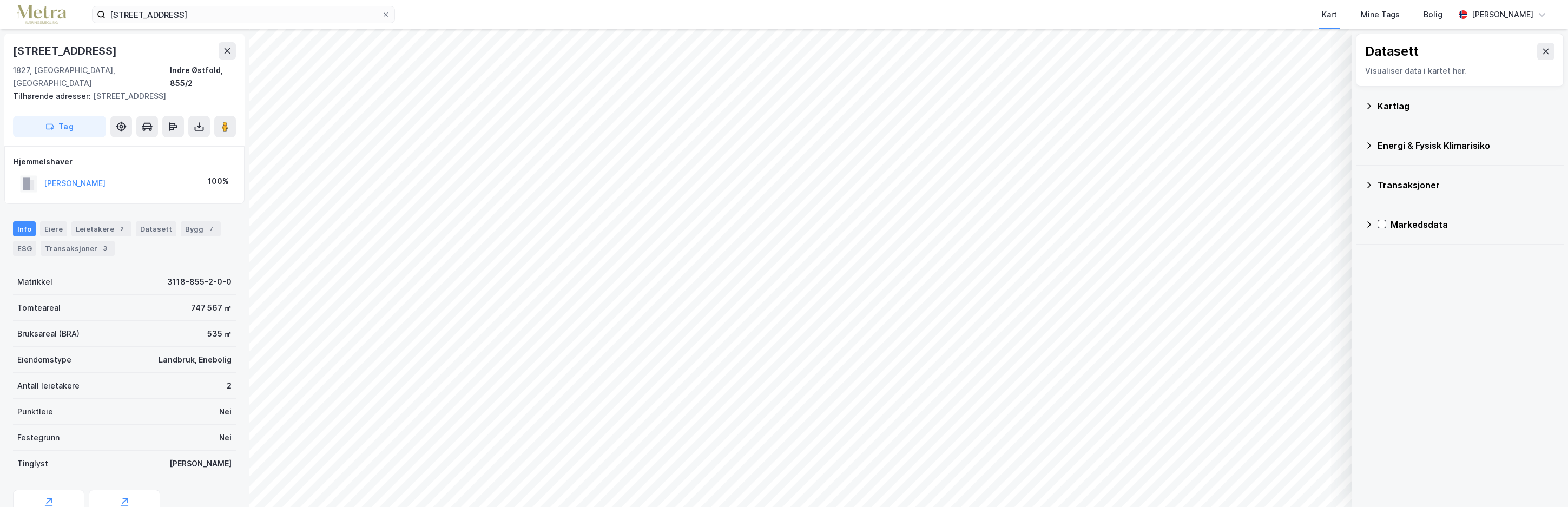
click at [866, 506] on html "elvestadveien 867 Kart Mine Tags [PERSON_NAME] © Mapbox © OpenStreetMap Improve…" at bounding box center [784, 253] width 1568 height 507
click at [1368, 104] on icon at bounding box center [1369, 106] width 9 height 9
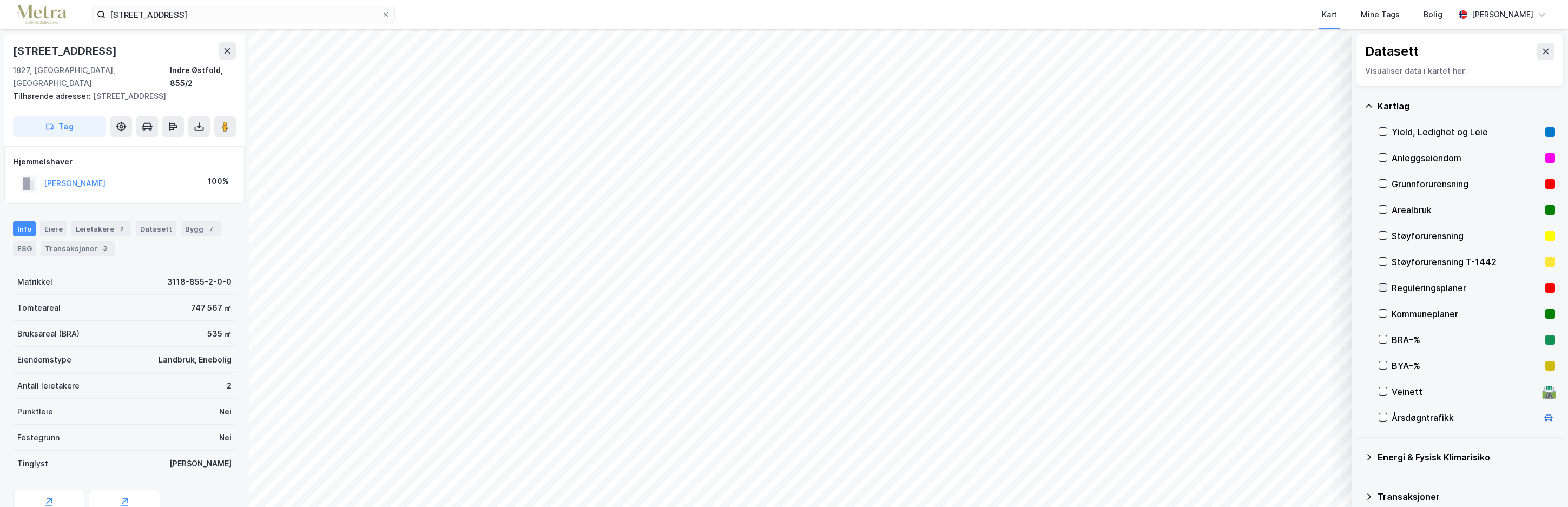
click at [1385, 284] on div at bounding box center [1383, 287] width 9 height 9
click at [1381, 313] on icon at bounding box center [1383, 313] width 7 height 7
click at [1304, 476] on button "Vis" at bounding box center [1296, 478] width 90 height 17
click at [1222, 427] on div "Dataset" at bounding box center [1245, 425] width 61 height 9
click at [1290, 429] on icon at bounding box center [1291, 429] width 9 height 9
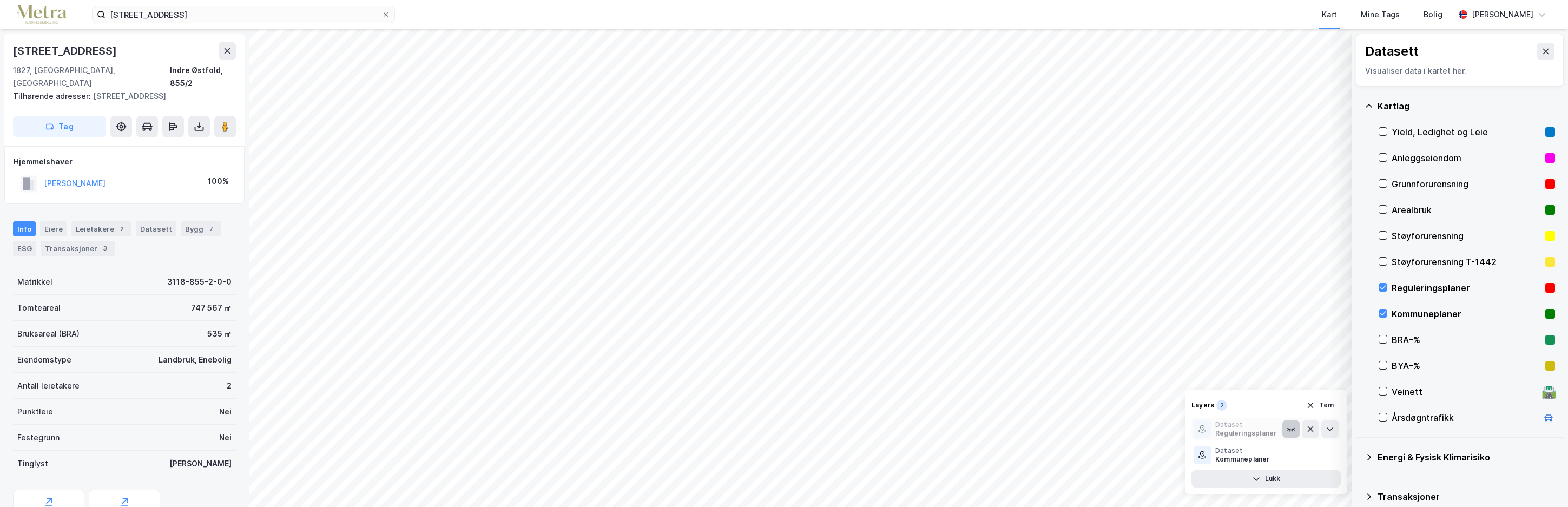
click at [1289, 428] on icon at bounding box center [1291, 429] width 9 height 9
click at [1541, 51] on icon at bounding box center [1545, 51] width 9 height 9
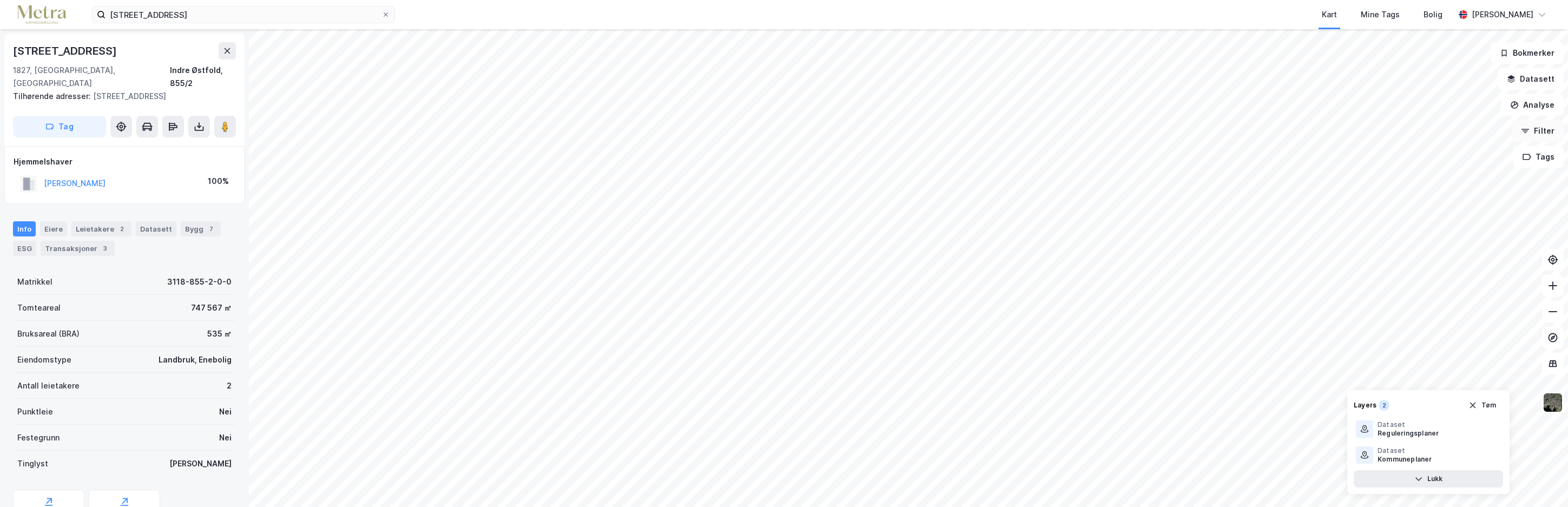
click at [1546, 128] on button "Filter" at bounding box center [1538, 131] width 52 height 22
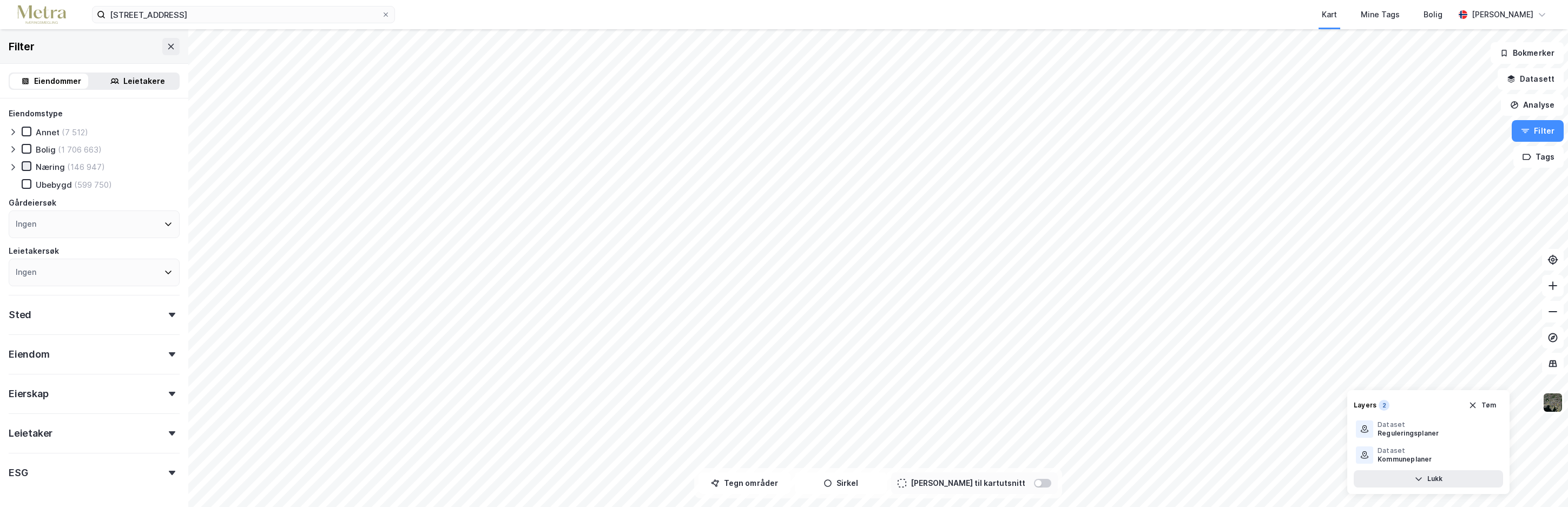
click at [27, 167] on icon at bounding box center [27, 166] width 6 height 4
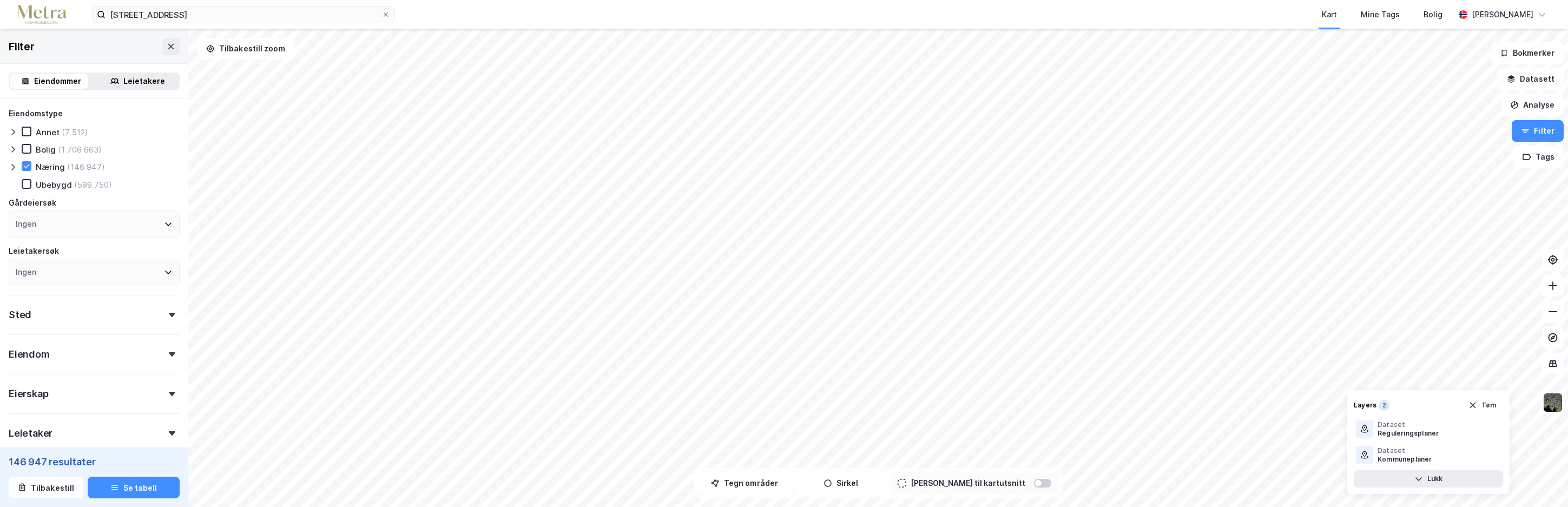
click at [164, 222] on icon at bounding box center [168, 224] width 9 height 9
click at [159, 254] on input at bounding box center [100, 253] width 142 height 15
click at [153, 172] on div "Næring (146 947)" at bounding box center [94, 167] width 171 height 11
click at [169, 313] on icon at bounding box center [172, 315] width 7 height 4
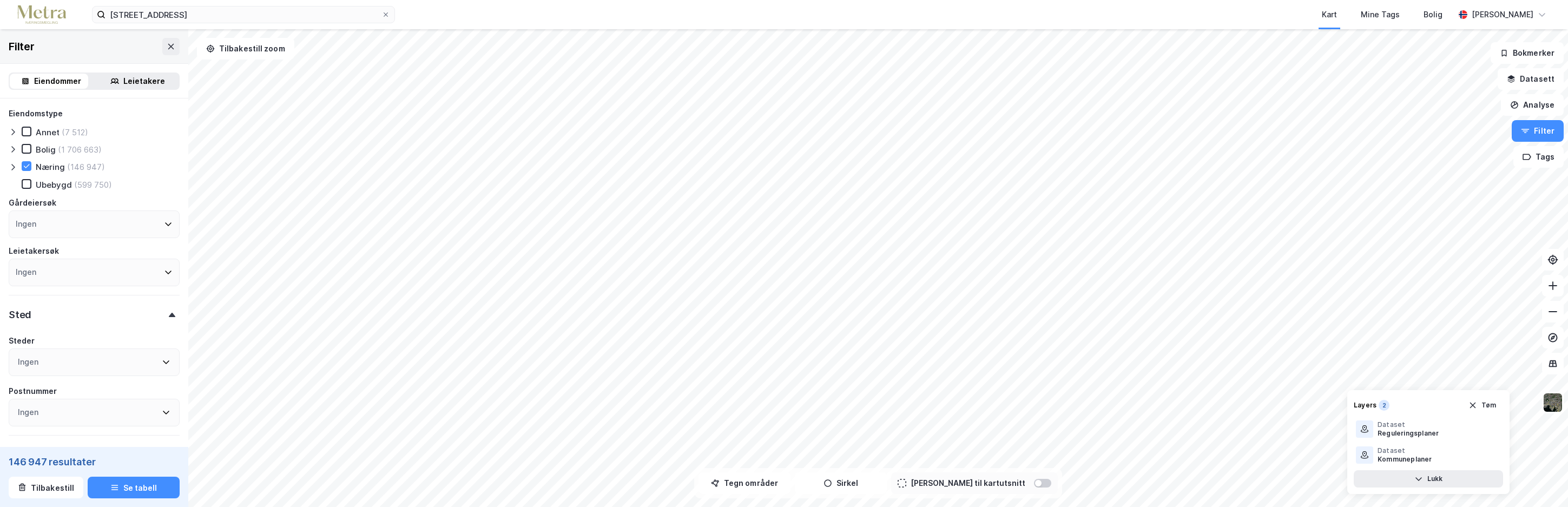
click at [169, 313] on icon at bounding box center [172, 315] width 7 height 4
click at [55, 80] on div "Eiendommer" at bounding box center [57, 81] width 47 height 13
click at [55, 77] on div "Eiendommer" at bounding box center [57, 81] width 47 height 13
click at [1536, 103] on button "Analyse" at bounding box center [1532, 105] width 63 height 22
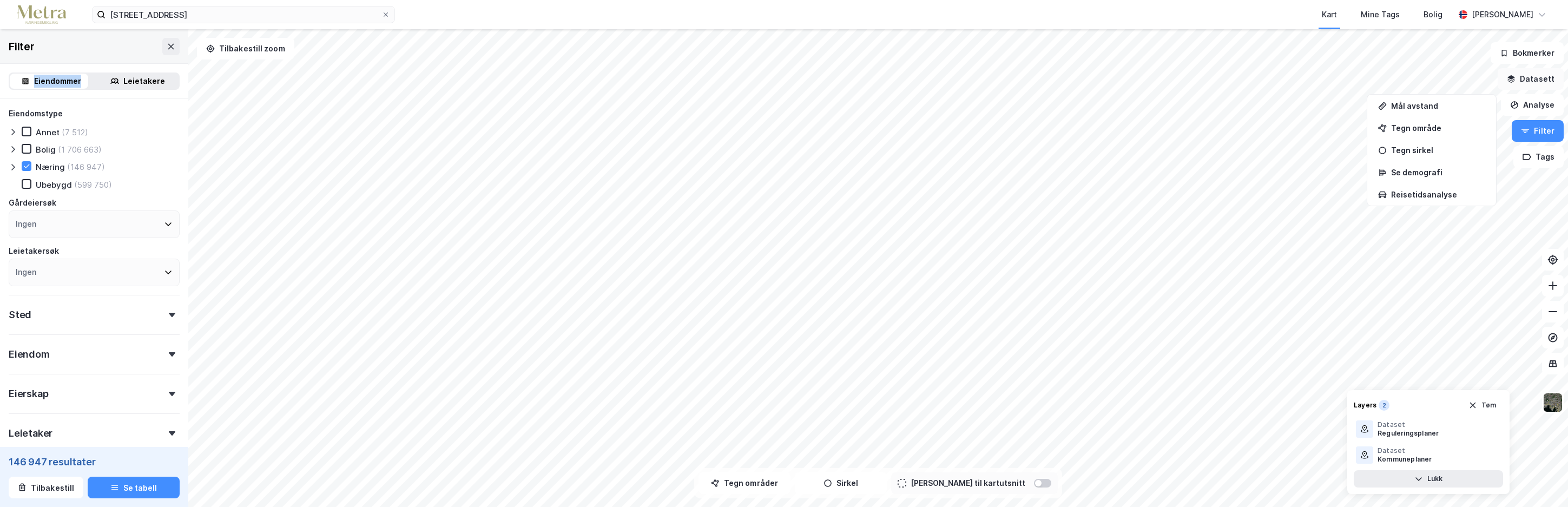
click at [1539, 75] on button "Datasett" at bounding box center [1530, 79] width 66 height 22
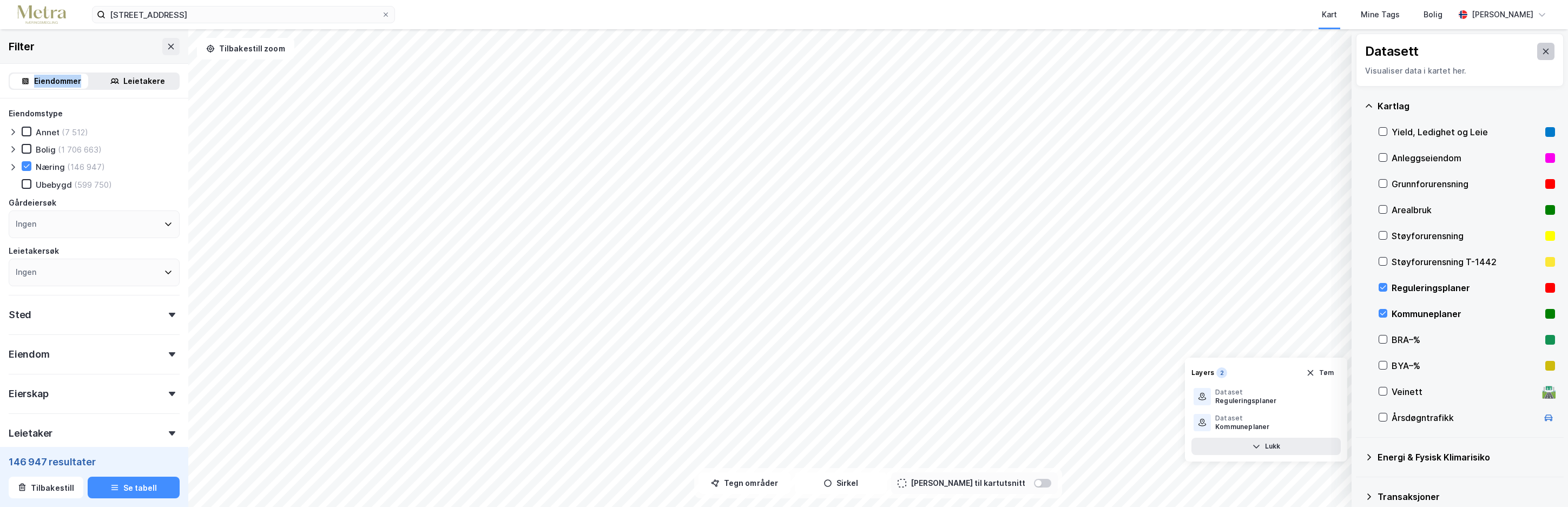
click at [1543, 53] on icon at bounding box center [1546, 51] width 6 height 5
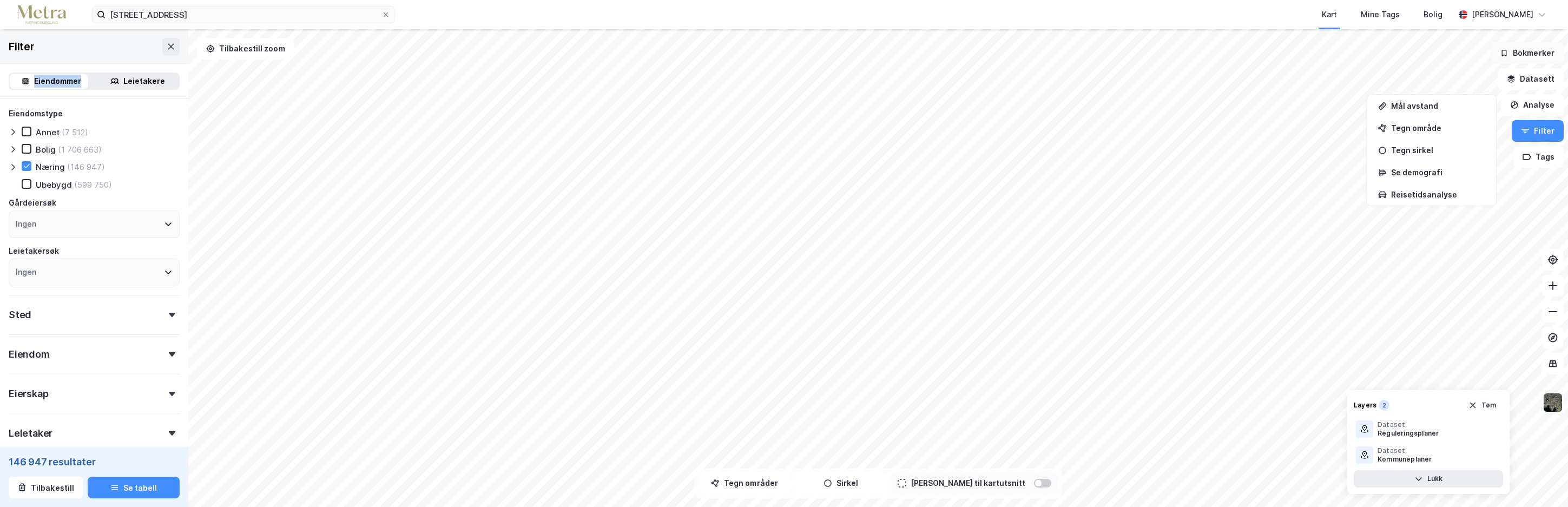
click at [1539, 50] on button "Bokmerker" at bounding box center [1527, 53] width 73 height 22
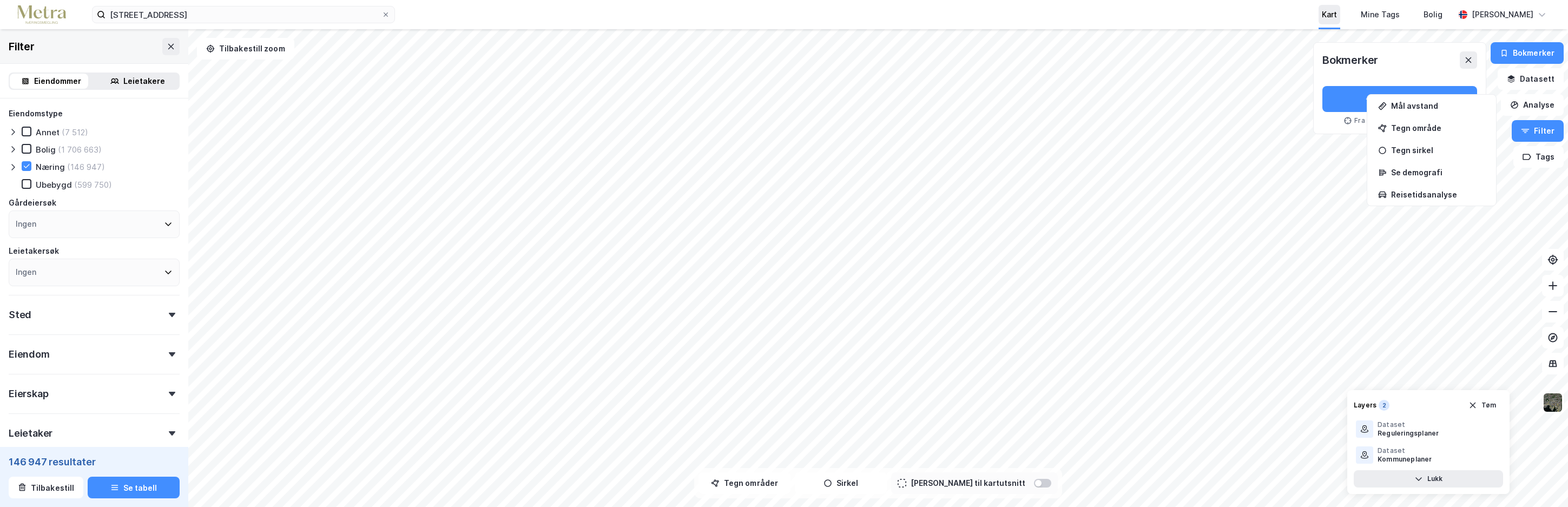
click at [1337, 14] on div "Kart" at bounding box center [1329, 14] width 15 height 13
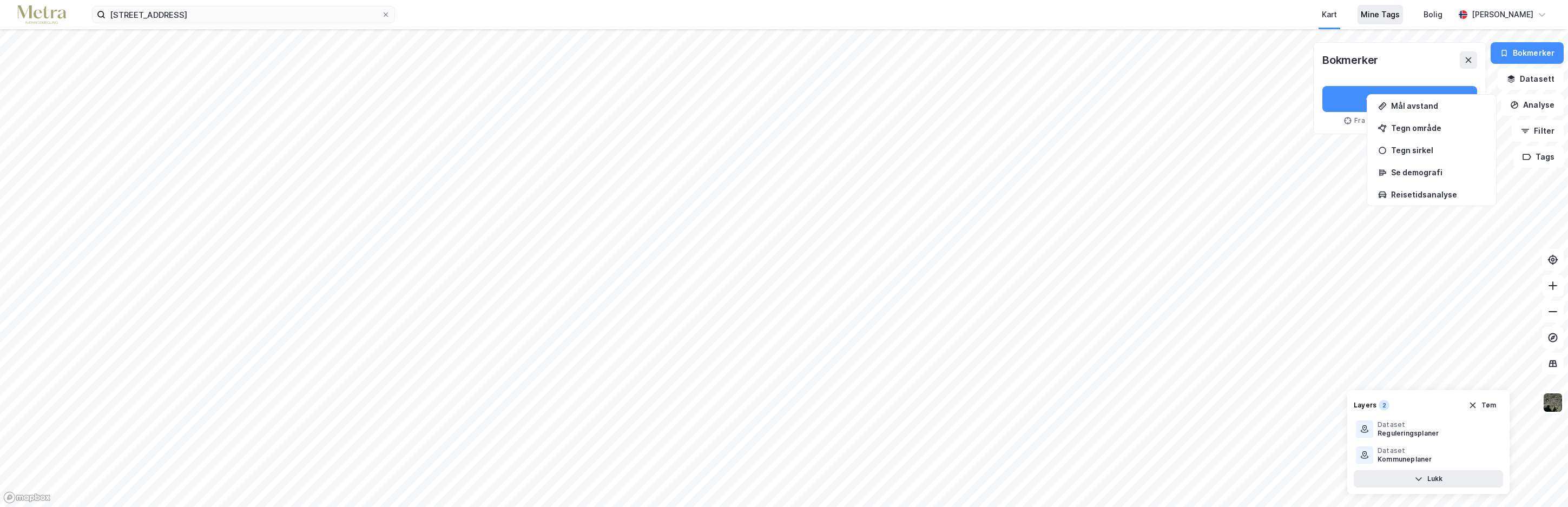
click at [1390, 12] on div "Mine Tags" at bounding box center [1380, 15] width 46 height 19
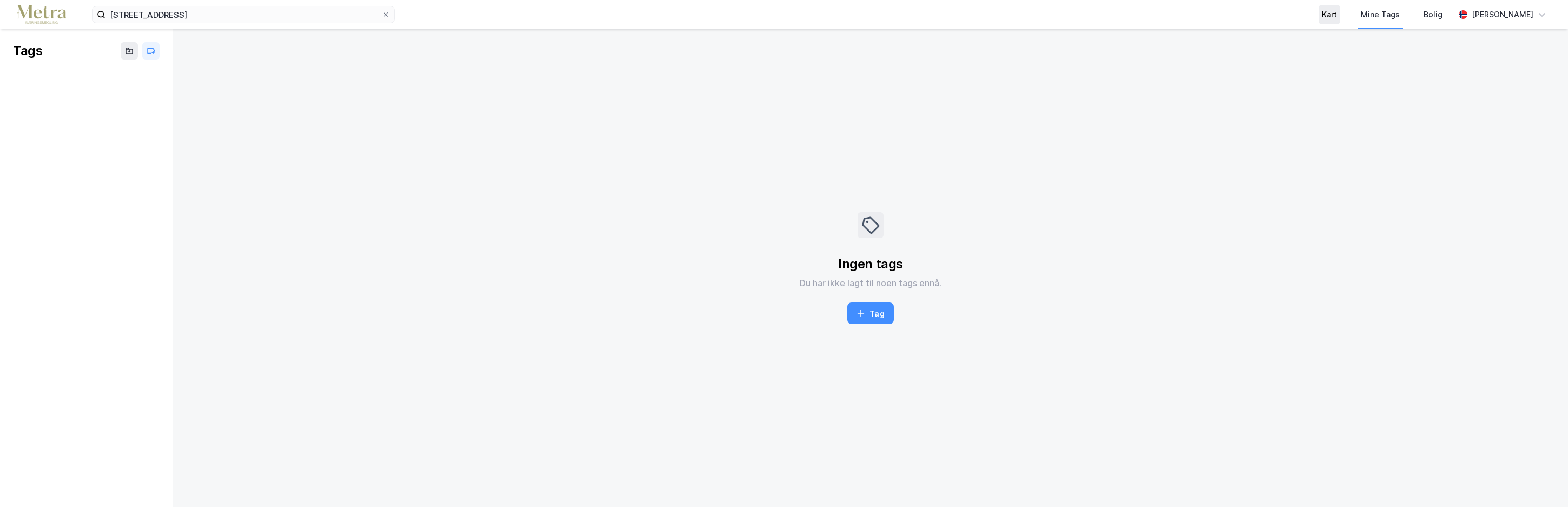
click at [1337, 16] on div "Kart" at bounding box center [1329, 14] width 15 height 13
